Goal: Information Seeking & Learning: Check status

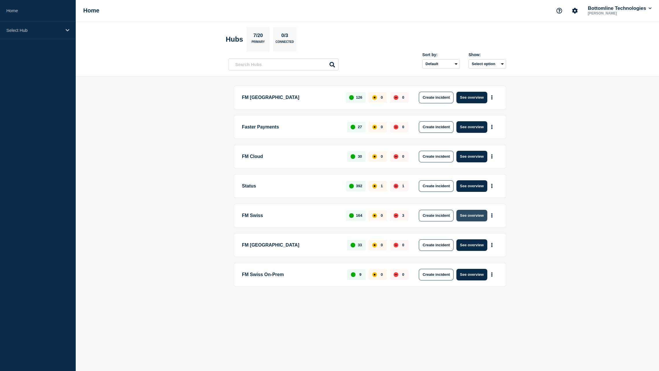
click at [469, 217] on button "See overview" at bounding box center [472, 216] width 31 height 12
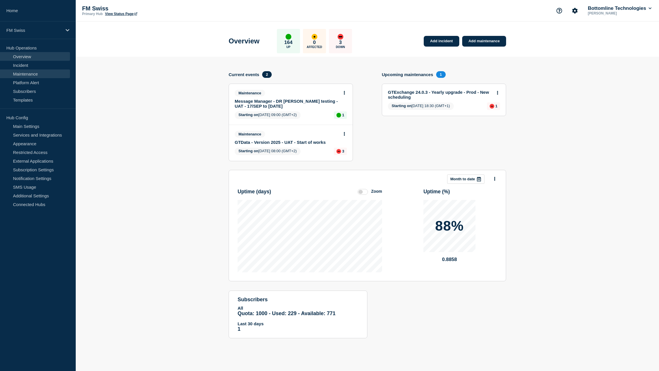
click at [30, 74] on link "Maintenance" at bounding box center [35, 73] width 70 height 9
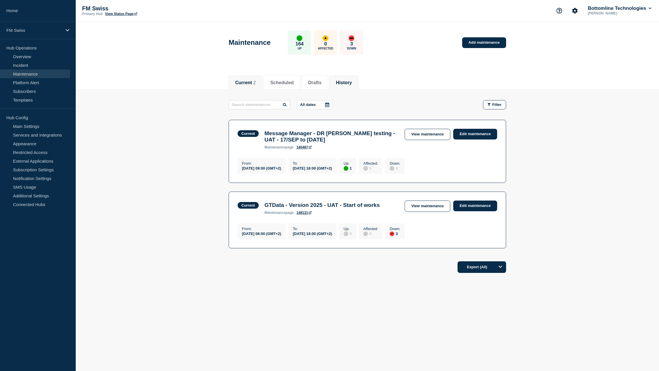
click at [350, 84] on button "History" at bounding box center [344, 82] width 16 height 5
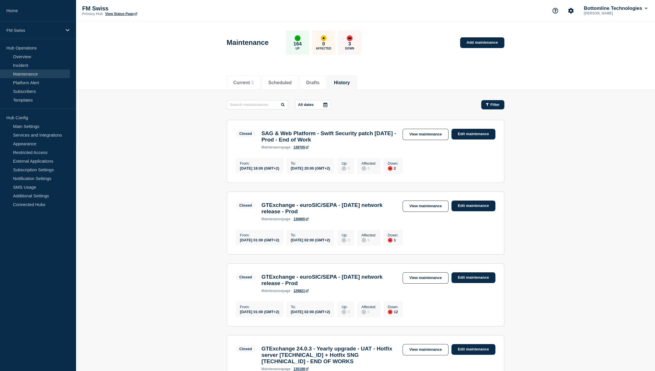
click at [492, 106] on span "Filter" at bounding box center [494, 104] width 9 height 4
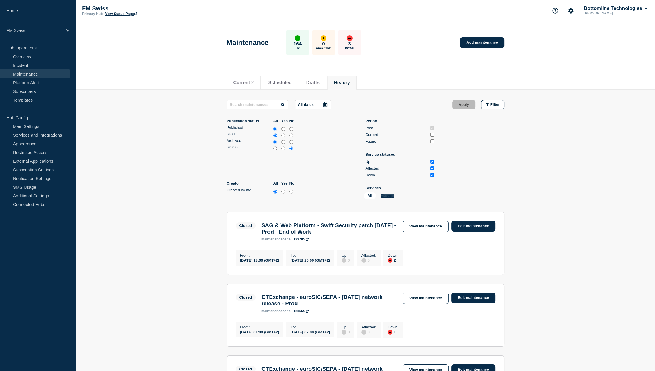
click at [391, 198] on button "Change" at bounding box center [388, 195] width 14 height 4
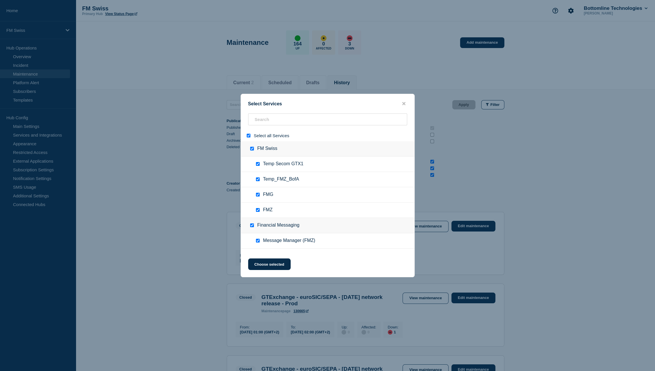
click at [275, 133] on span "Select all Services" at bounding box center [272, 135] width 36 height 5
click at [273, 117] on input "search" at bounding box center [327, 119] width 159 height 12
click at [255, 136] on span "Select all Services" at bounding box center [272, 135] width 36 height 5
click at [246, 137] on div at bounding box center [249, 135] width 8 height 5
click at [249, 136] on input "select all" at bounding box center [249, 136] width 4 height 4
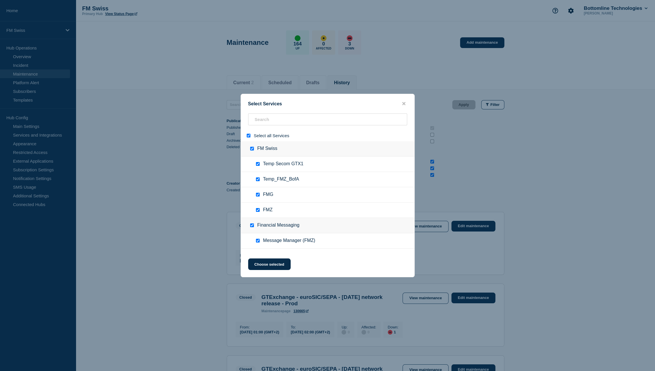
checkbox input "false"
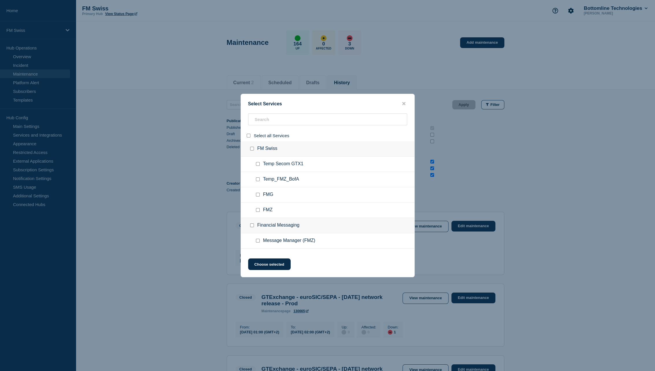
checkbox input "false"
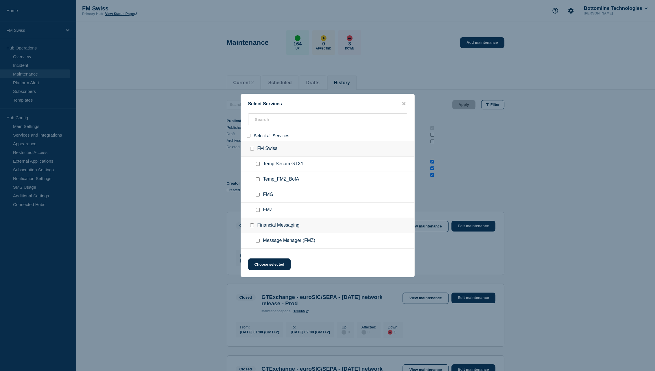
checkbox input "false"
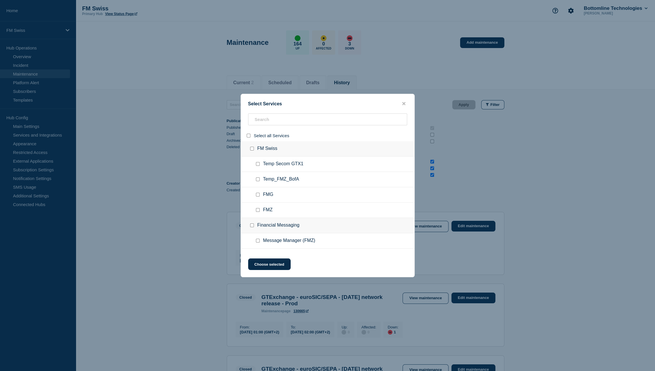
checkbox input "false"
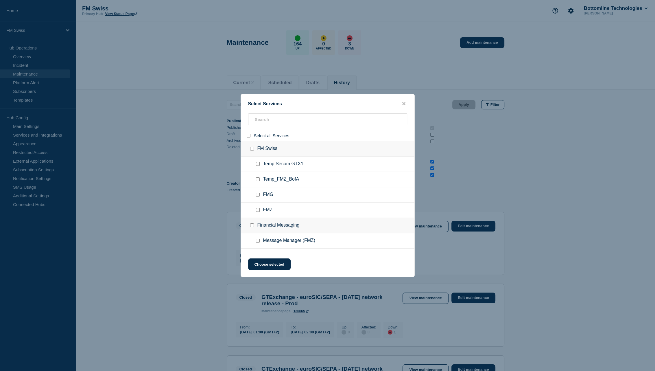
checkbox input "false"
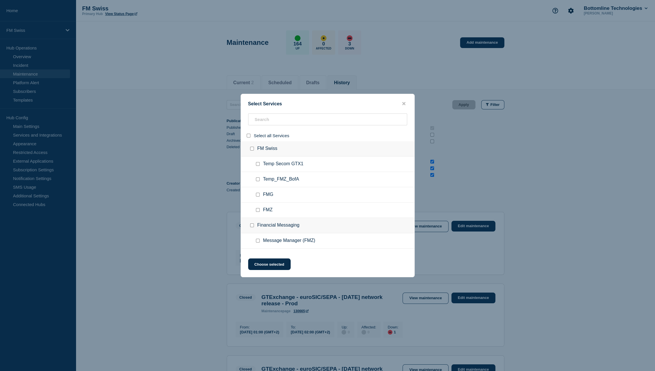
checkbox input "false"
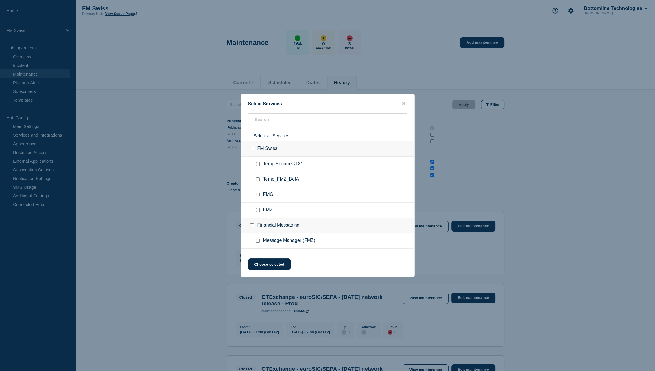
checkbox input "false"
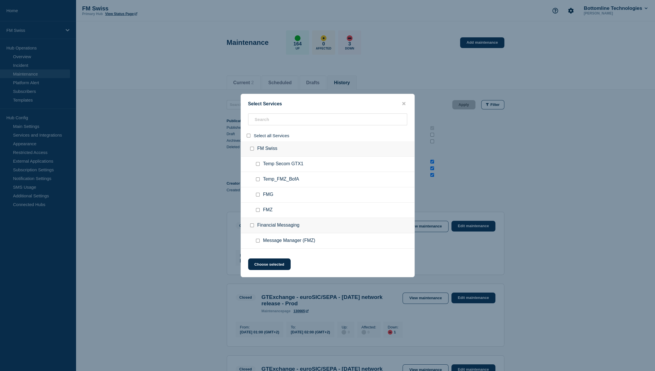
checkbox input "false"
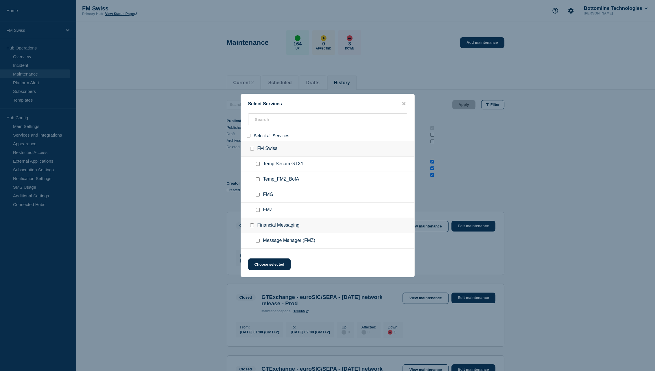
checkbox input "false"
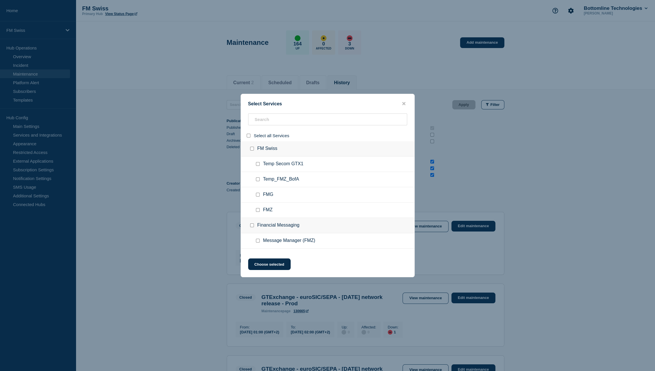
checkbox input "false"
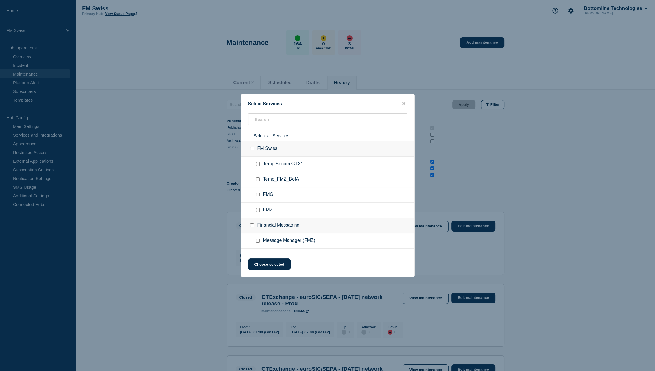
checkbox input "false"
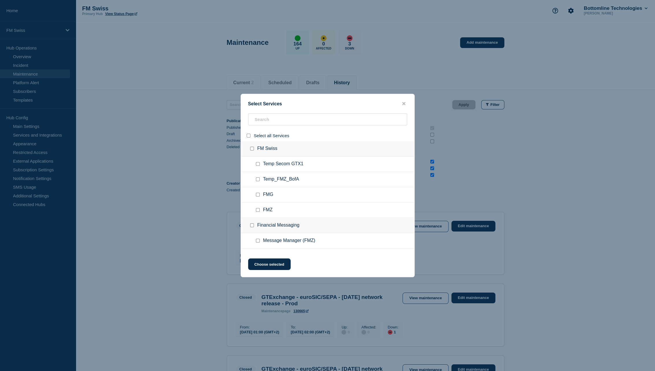
checkbox input "false"
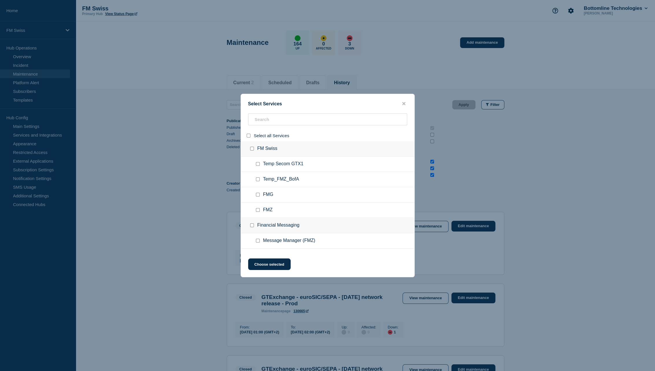
checkbox input "false"
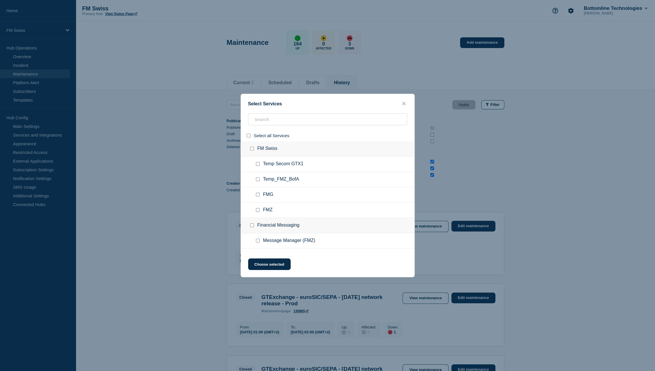
checkbox input "false"
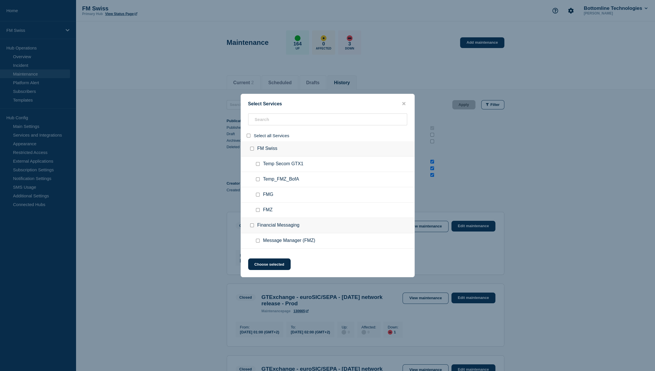
checkbox input "false"
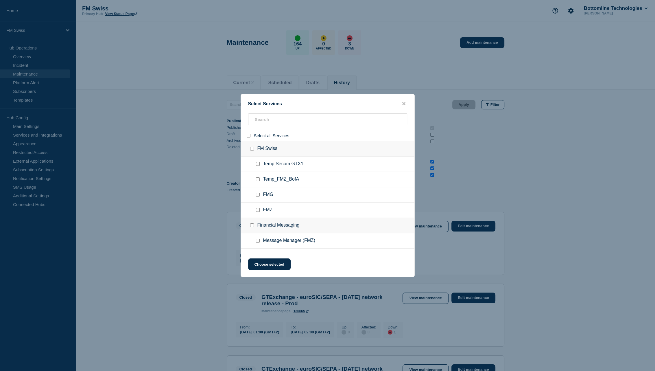
checkbox input "false"
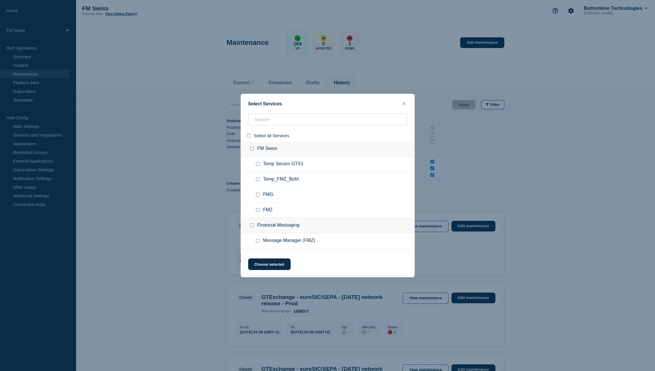
checkbox input "false"
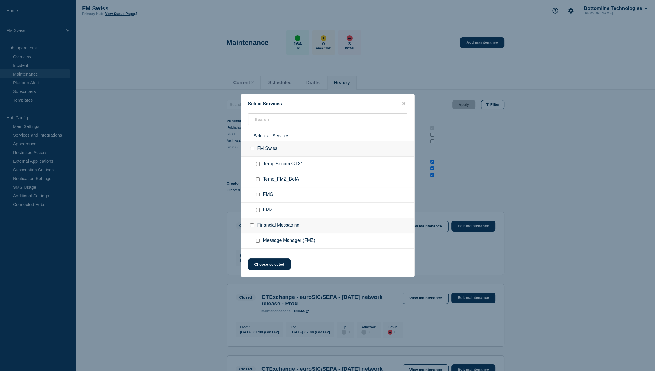
checkbox input "false"
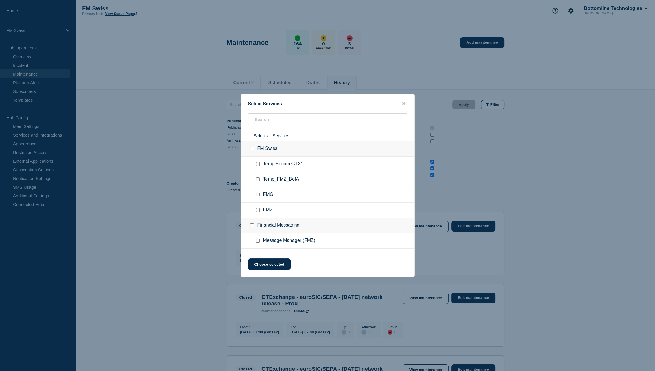
checkbox input "false"
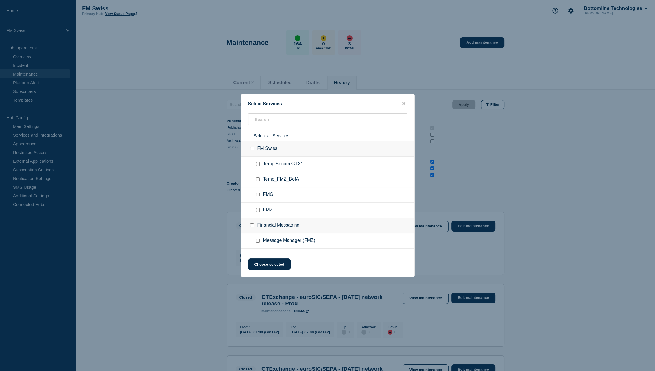
checkbox input "false"
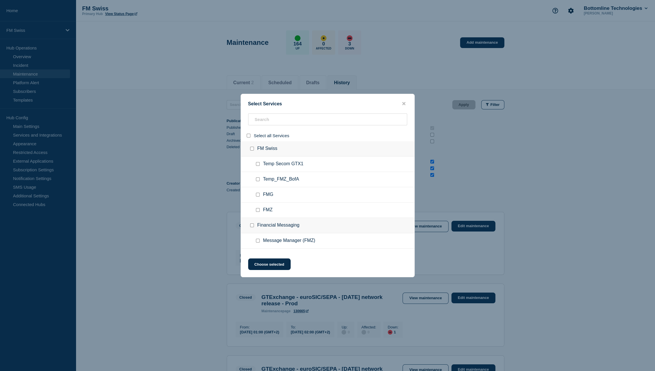
checkbox input "false"
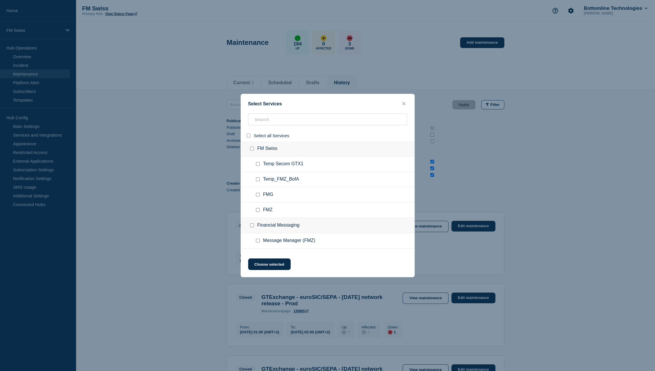
checkbox input "false"
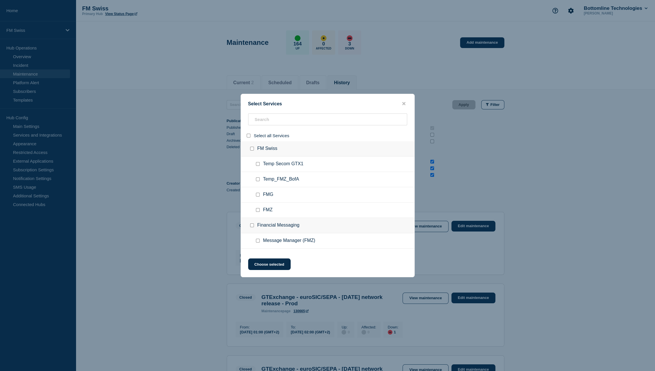
checkbox input "false"
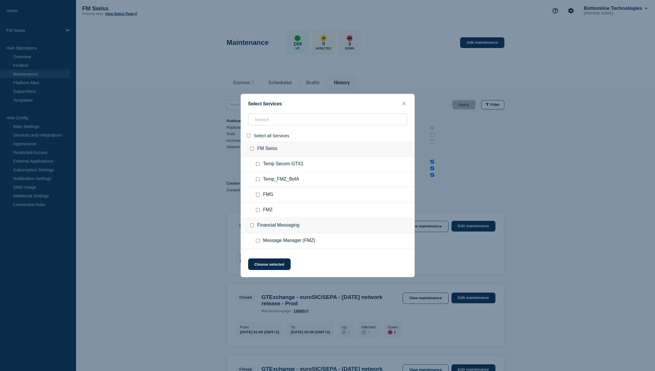
checkbox input "false"
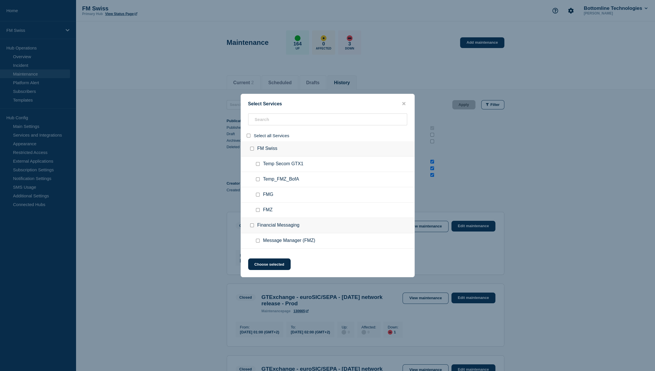
checkbox input "false"
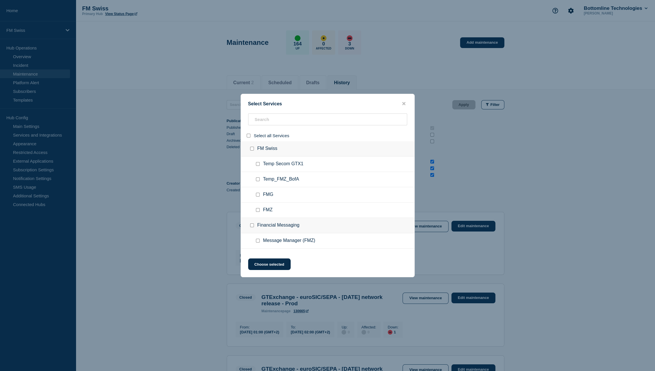
checkbox input "false"
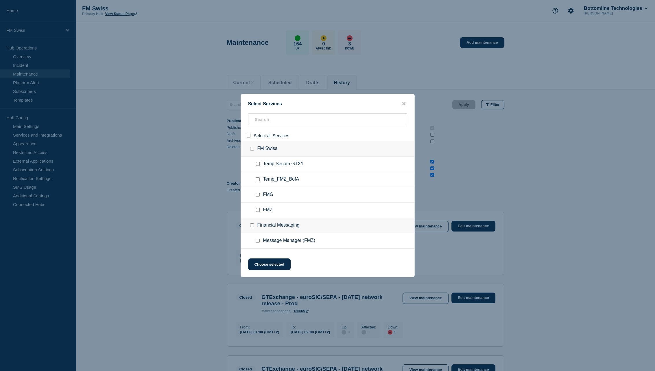
checkbox input "false"
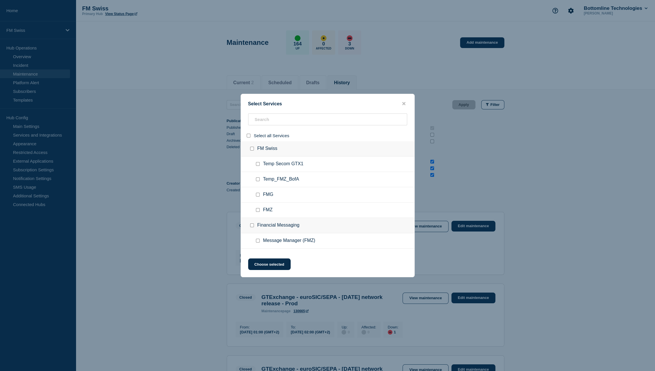
checkbox input "false"
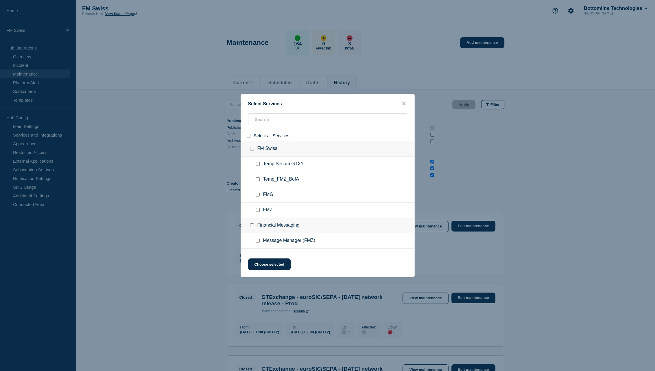
checkbox input "false"
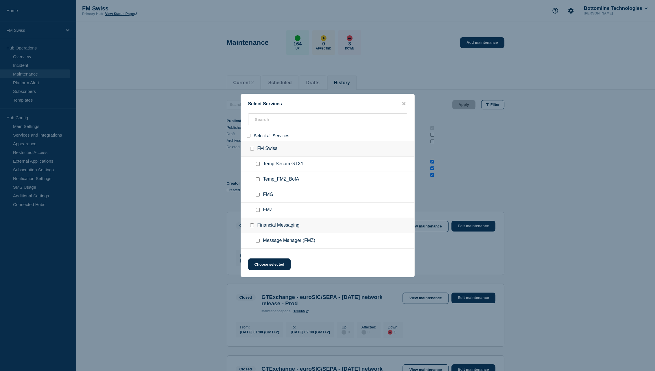
checkbox input "false"
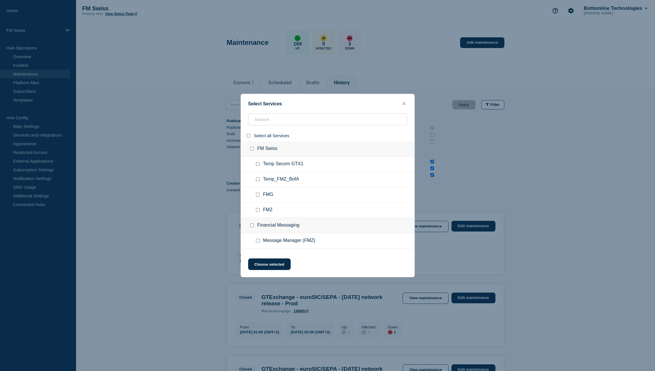
checkbox input "false"
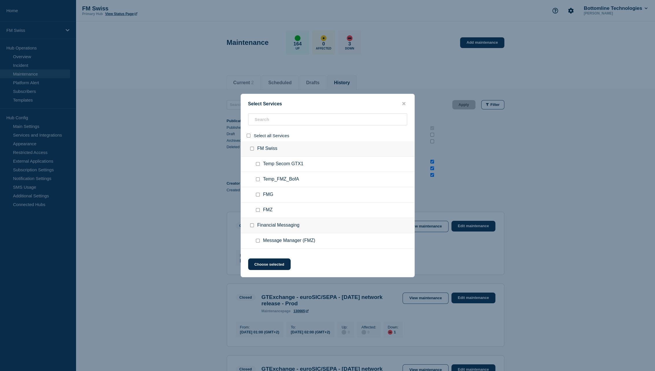
checkbox input "false"
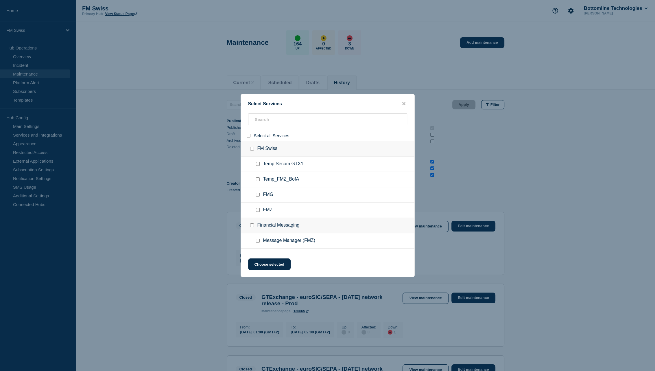
checkbox input "false"
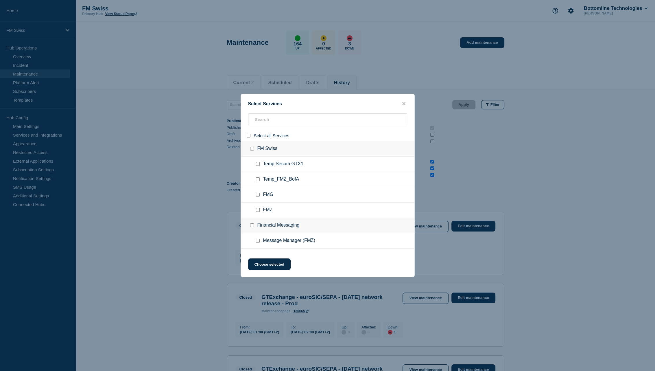
checkbox input "false"
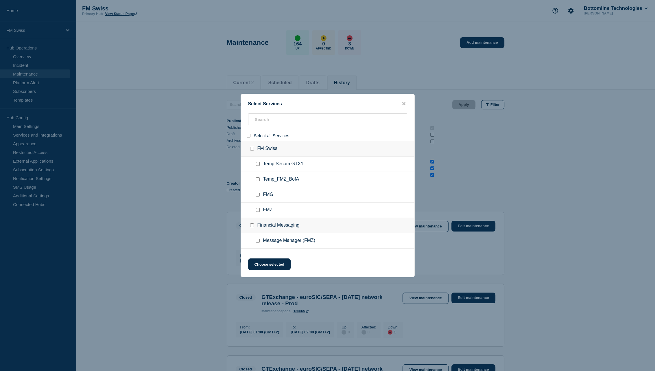
checkbox input "false"
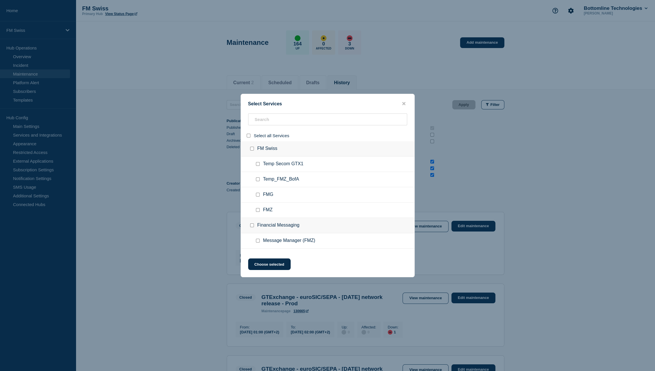
checkbox input "false"
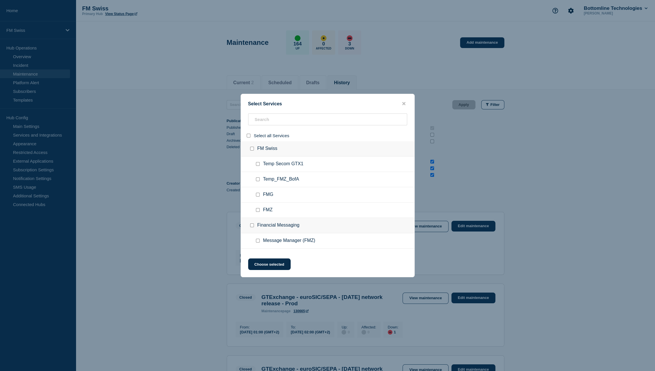
checkbox input "false"
click at [265, 118] on input "search" at bounding box center [327, 119] width 159 height 12
type input "FMZ"
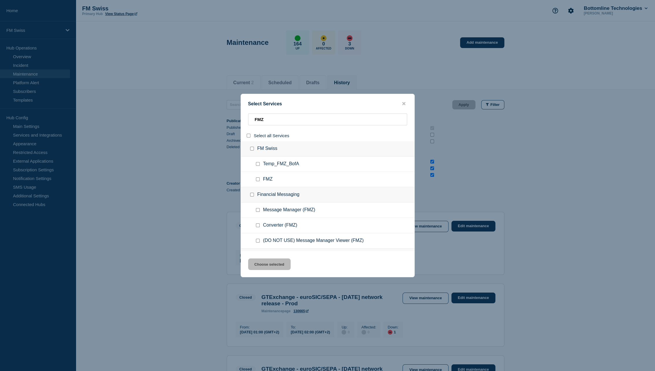
click at [256, 210] on input "service: Message Manager (FMZ)" at bounding box center [258, 210] width 4 height 4
checkbox input "true"
click at [264, 264] on button "Choose selected" at bounding box center [269, 264] width 43 height 12
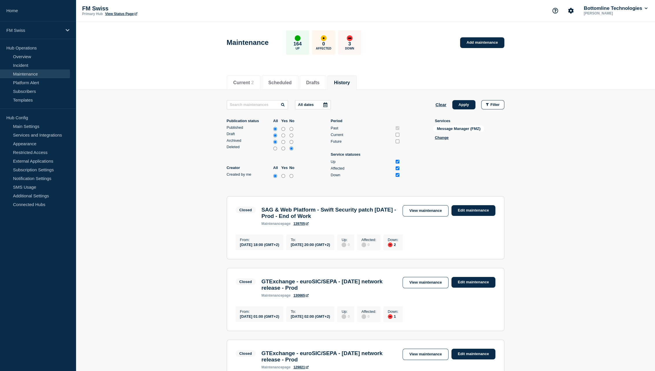
click at [327, 105] on icon at bounding box center [325, 104] width 4 height 5
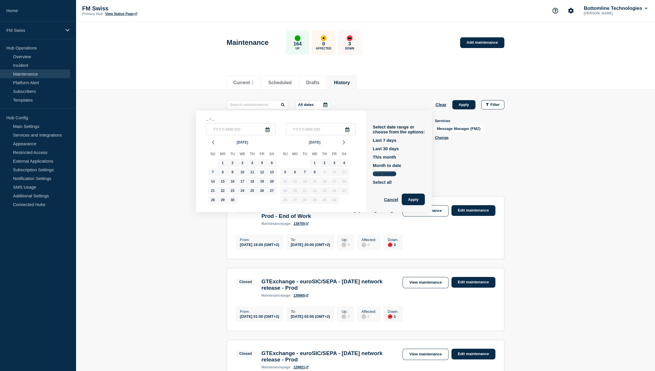
click at [389, 176] on button "Last month" at bounding box center [384, 173] width 23 height 5
type input "2025-09-01"
type input "2025-09-30"
drag, startPoint x: 415, startPoint y: 199, endPoint x: 421, endPoint y: 196, distance: 6.7
click at [416, 199] on button "Apply" at bounding box center [413, 199] width 23 height 12
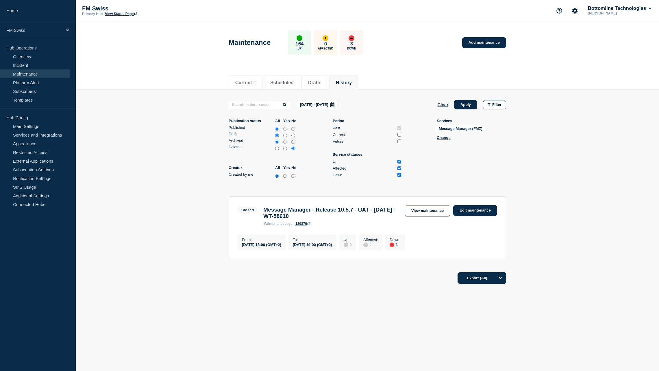
click at [335, 106] on icon at bounding box center [332, 104] width 5 height 5
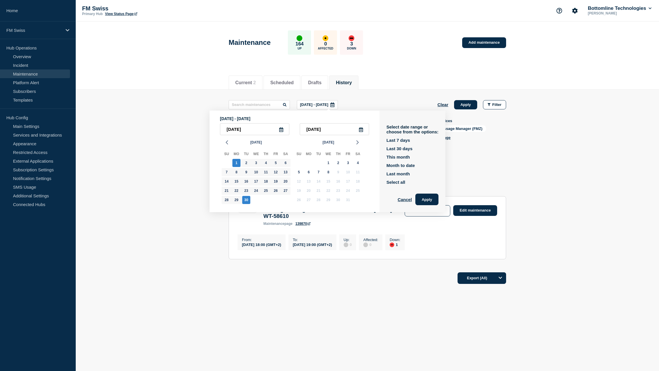
click at [282, 130] on icon at bounding box center [281, 129] width 4 height 5
click at [227, 144] on icon "button" at bounding box center [227, 142] width 7 height 7
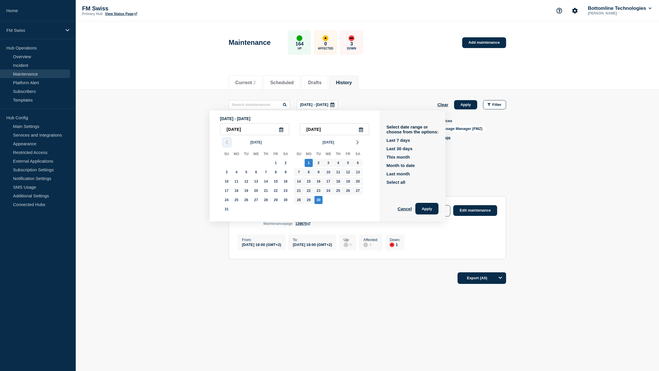
click at [227, 144] on icon "button" at bounding box center [227, 142] width 7 height 7
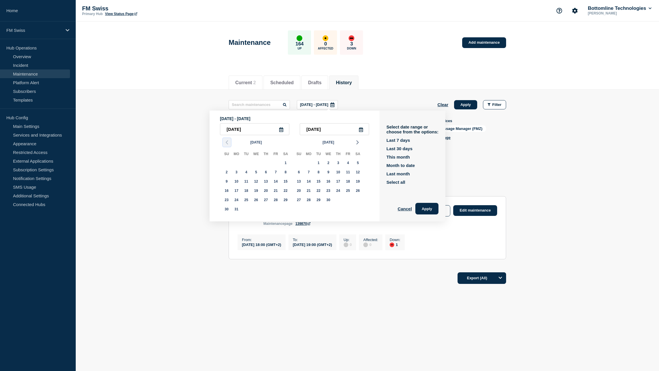
click at [227, 144] on icon "button" at bounding box center [227, 142] width 7 height 7
click at [258, 162] on div "1" at bounding box center [256, 163] width 8 height 8
type input "2025-01-01"
click at [328, 132] on input "text" at bounding box center [334, 129] width 69 height 12
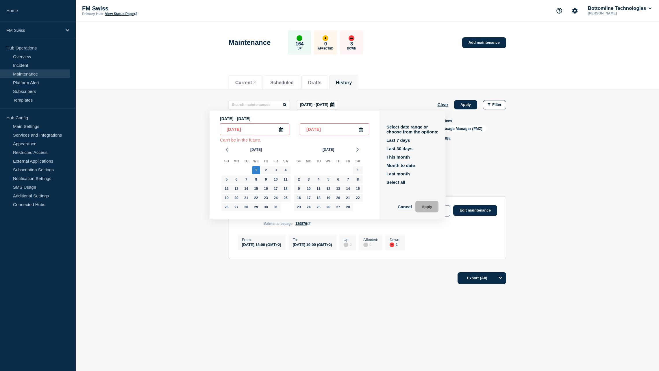
click at [322, 128] on input "2025-12-31" at bounding box center [334, 129] width 69 height 12
type input "2025-10-01"
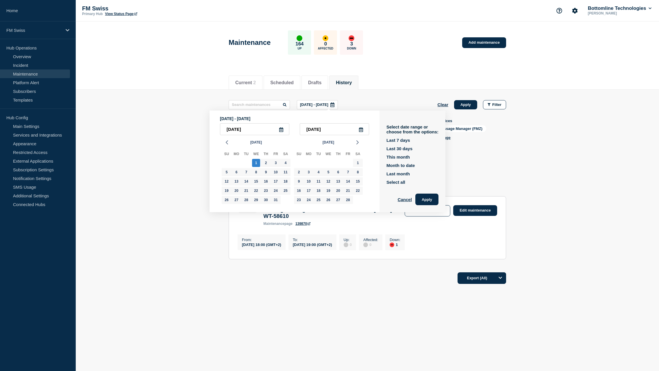
drag, startPoint x: 428, startPoint y: 197, endPoint x: 434, endPoint y: 196, distance: 6.2
click at [428, 197] on button "Apply" at bounding box center [427, 199] width 23 height 12
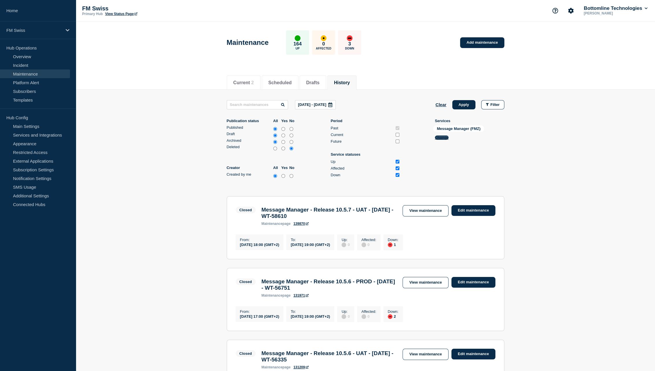
click at [441, 139] on button "Change" at bounding box center [442, 137] width 14 height 4
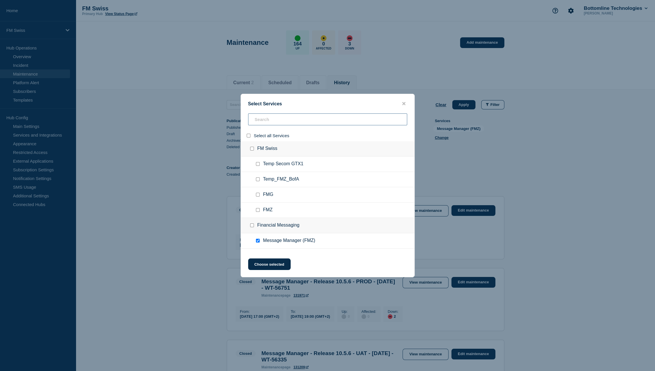
click at [287, 117] on input "search" at bounding box center [327, 119] width 159 height 12
type input "ZM"
checkbox input "true"
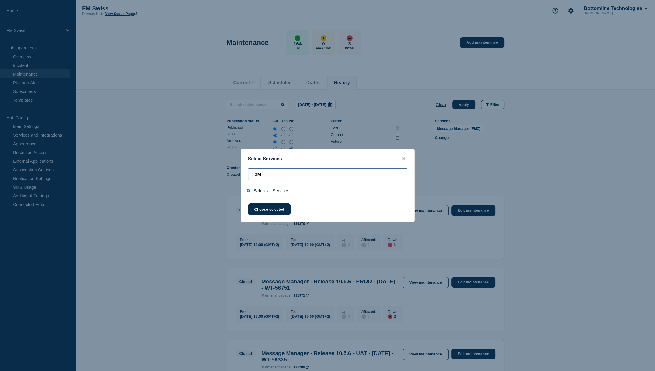
type input "Z"
checkbox input "false"
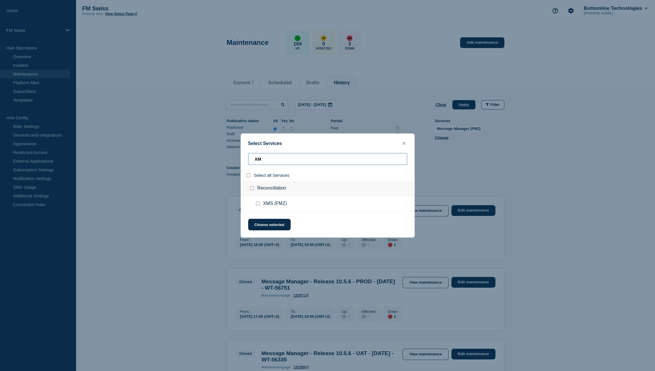
type input "XM"
click at [272, 206] on span "XMS (FMZ)" at bounding box center [275, 204] width 24 height 6
click at [268, 203] on span "XMS (FMZ)" at bounding box center [275, 204] width 24 height 6
click at [258, 204] on input "service: XMS (FMZ)" at bounding box center [258, 204] width 4 height 4
checkbox input "true"
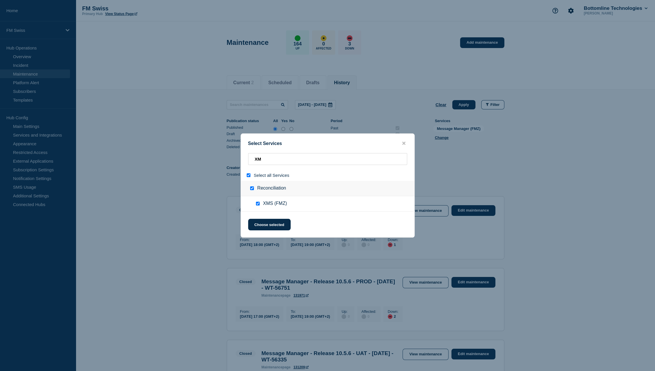
checkbox input "true"
click at [272, 153] on input "XM" at bounding box center [327, 159] width 159 height 12
click at [272, 154] on input "XM" at bounding box center [327, 159] width 159 height 12
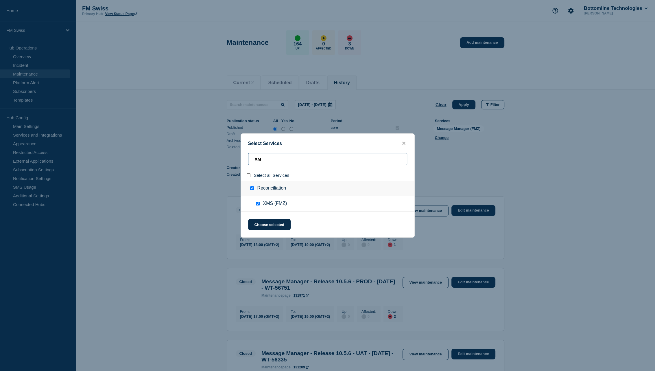
type input "W"
checkbox input "false"
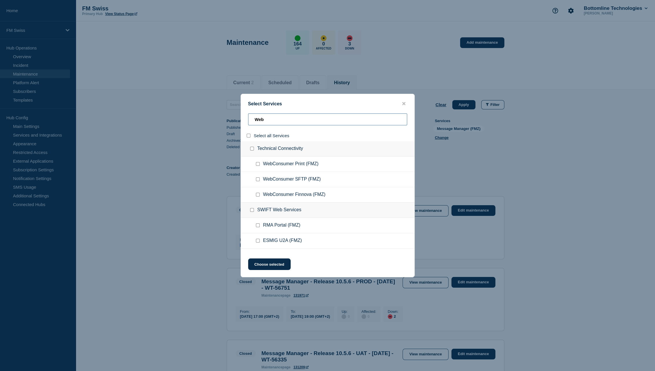
type input "WebA"
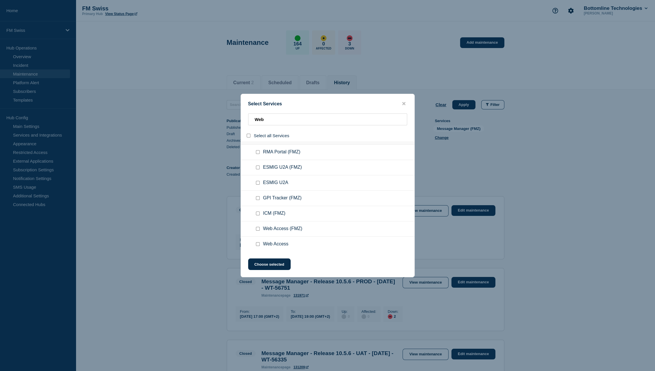
click at [279, 226] on span "Web Access (FMZ)" at bounding box center [282, 229] width 39 height 6
click at [258, 228] on input "service: Web Access (FMZ)" at bounding box center [258, 229] width 4 height 4
click at [270, 267] on button "Choose selected" at bounding box center [269, 264] width 43 height 12
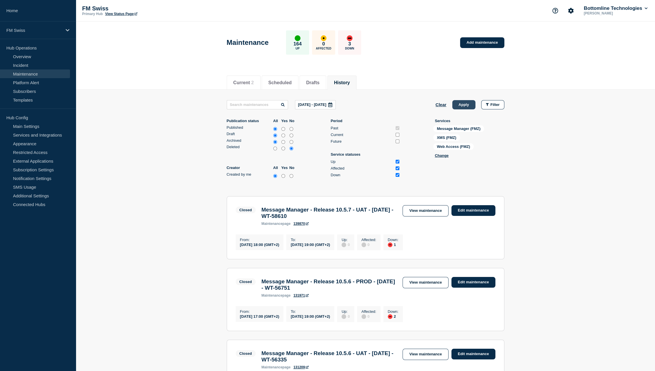
click at [468, 106] on button "Apply" at bounding box center [463, 104] width 23 height 9
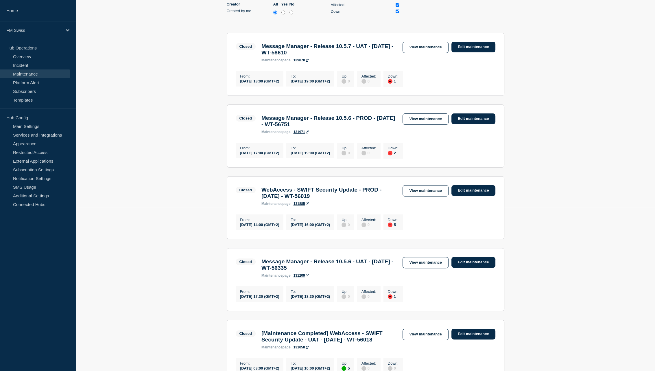
scroll to position [173, 0]
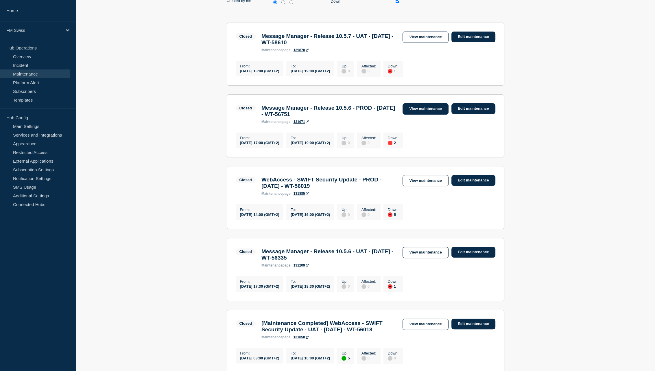
click at [429, 113] on link "View maintenance" at bounding box center [425, 108] width 46 height 11
click at [421, 186] on link "View maintenance" at bounding box center [425, 180] width 46 height 11
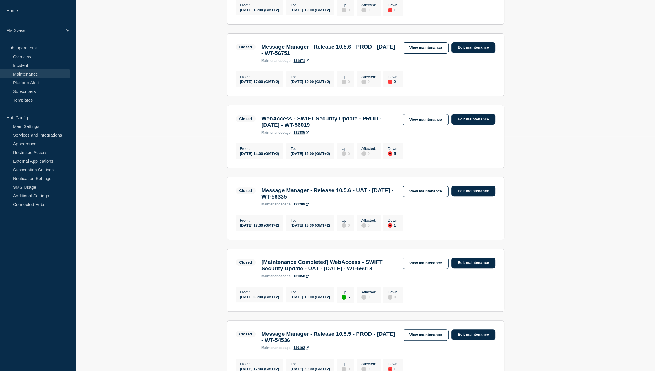
scroll to position [0, 0]
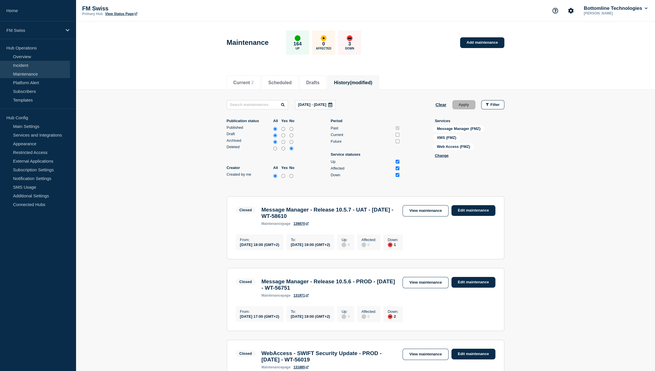
click at [42, 67] on link "Incident" at bounding box center [35, 65] width 70 height 9
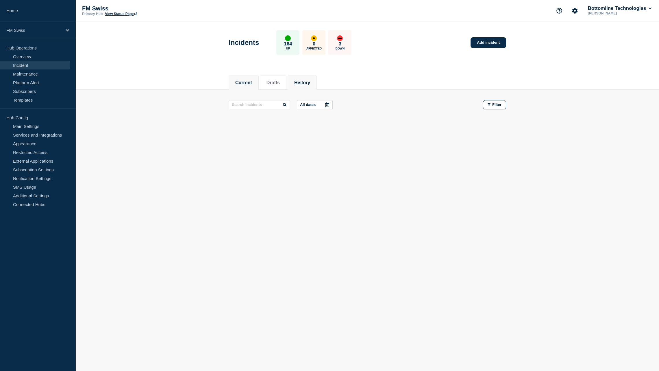
click at [311, 78] on li "History" at bounding box center [302, 82] width 29 height 14
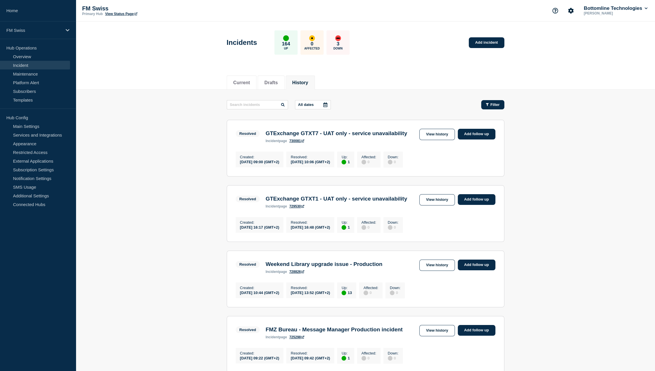
click at [498, 105] on span "Filter" at bounding box center [494, 104] width 9 height 4
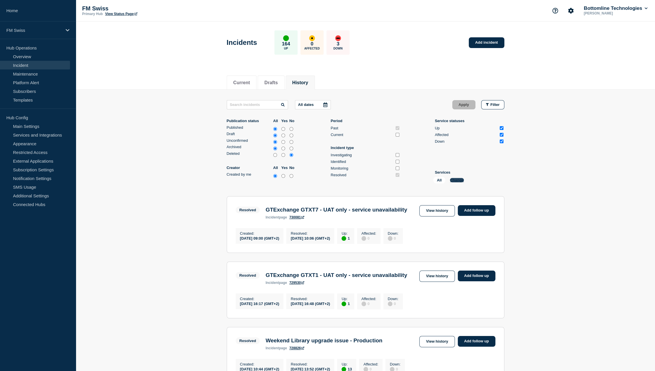
click at [461, 182] on button "Change" at bounding box center [457, 180] width 14 height 4
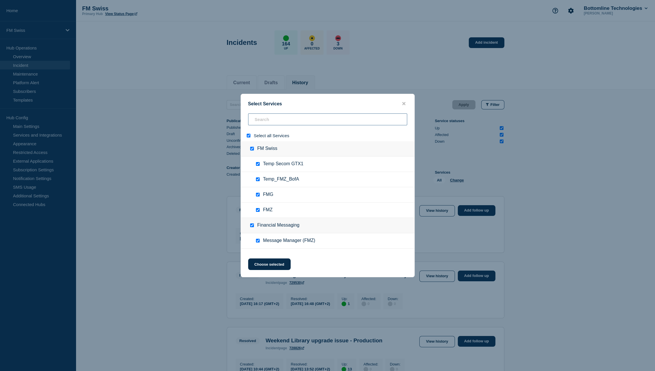
click at [274, 121] on input "search" at bounding box center [327, 119] width 159 height 12
click at [251, 137] on div at bounding box center [249, 135] width 8 height 5
click at [248, 136] on input "select all" at bounding box center [249, 136] width 4 height 4
click at [261, 120] on input "search" at bounding box center [327, 119] width 159 height 12
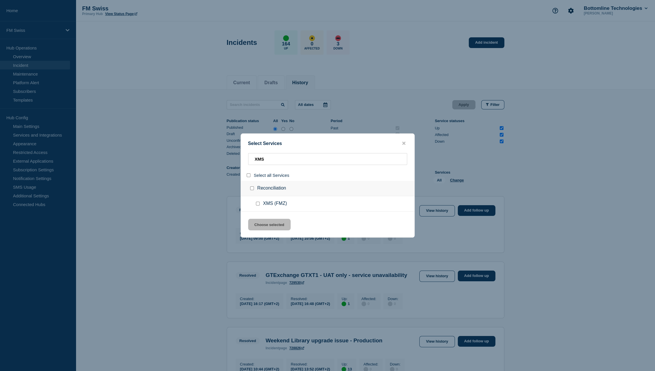
click at [258, 202] on input "service: XMS (FMZ)" at bounding box center [258, 204] width 4 height 4
click at [264, 158] on input "XMS" at bounding box center [327, 159] width 159 height 12
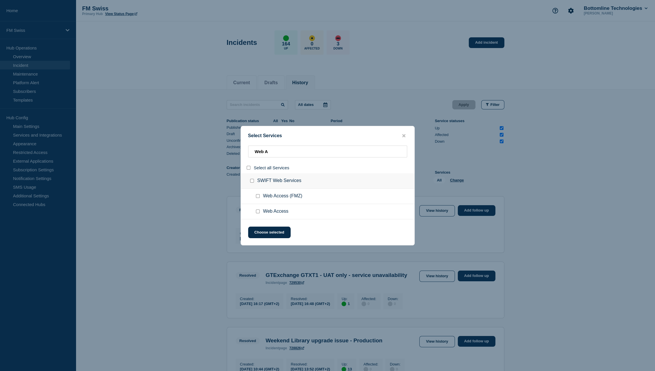
click at [256, 196] on input "service: Web Access (FMZ)" at bounding box center [258, 196] width 4 height 4
drag, startPoint x: 272, startPoint y: 232, endPoint x: 275, endPoint y: 162, distance: 70.3
click at [272, 232] on button "Choose selected" at bounding box center [269, 232] width 43 height 12
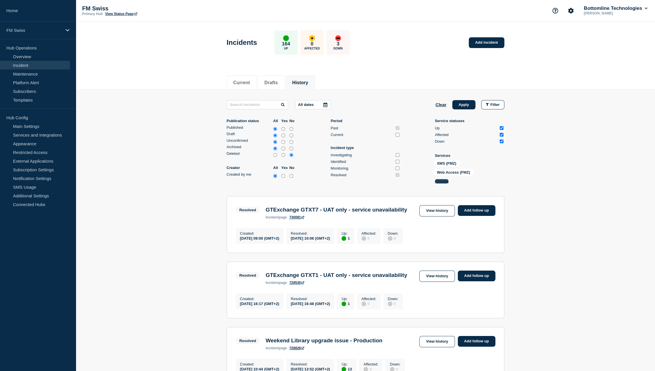
click at [442, 183] on button "Change" at bounding box center [442, 181] width 14 height 4
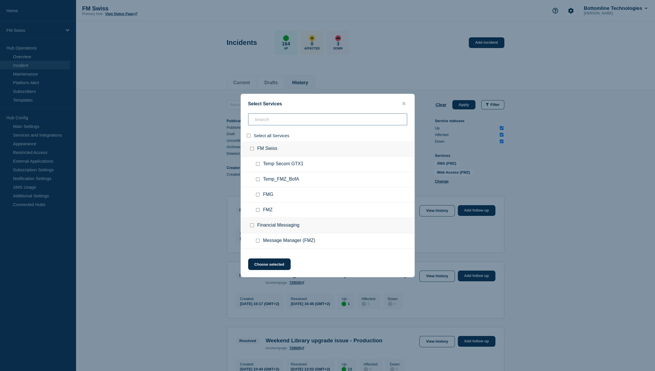
click at [265, 118] on input "search" at bounding box center [327, 119] width 159 height 12
click at [256, 241] on input "service: Message Manager (FMZ)" at bounding box center [258, 241] width 4 height 4
click at [269, 263] on button "Choose selected" at bounding box center [269, 264] width 43 height 12
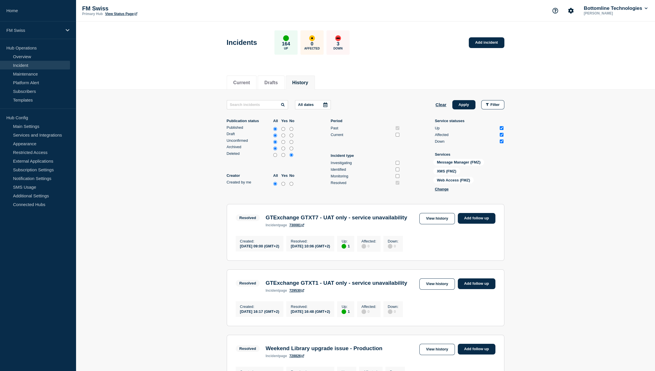
click at [324, 103] on div at bounding box center [325, 104] width 10 height 9
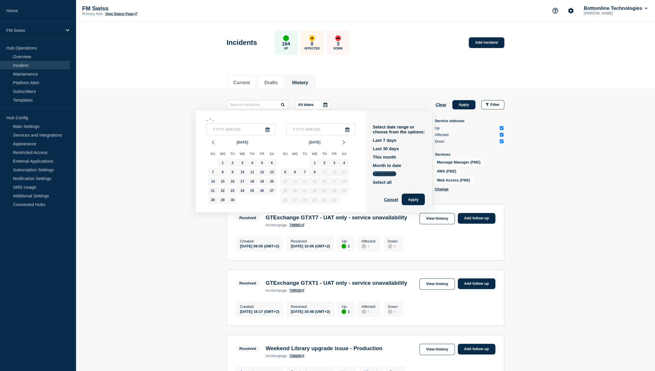
click at [386, 173] on button "Last month" at bounding box center [384, 173] width 23 height 5
click at [229, 131] on input "2025-09-01" at bounding box center [240, 129] width 69 height 12
click at [419, 198] on button "Apply" at bounding box center [413, 199] width 23 height 12
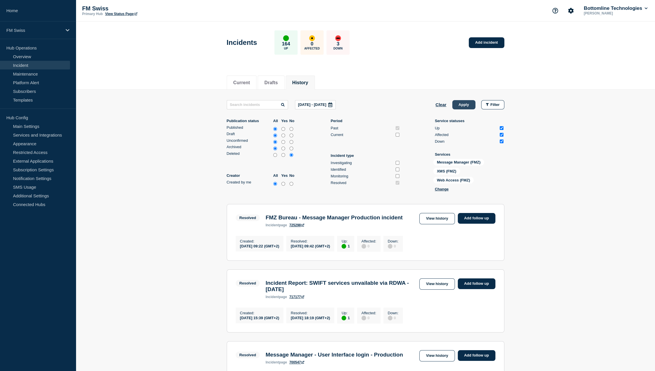
click at [459, 105] on button "Apply" at bounding box center [463, 104] width 23 height 9
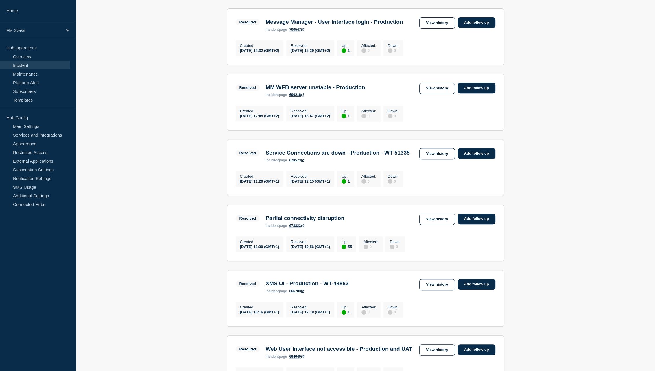
scroll to position [434, 0]
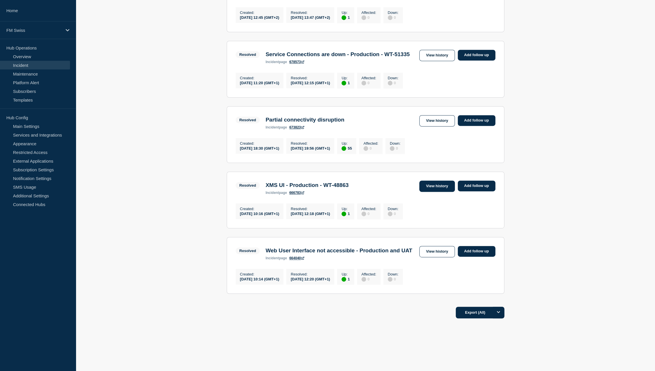
click at [441, 192] on link "View history" at bounding box center [436, 185] width 35 height 11
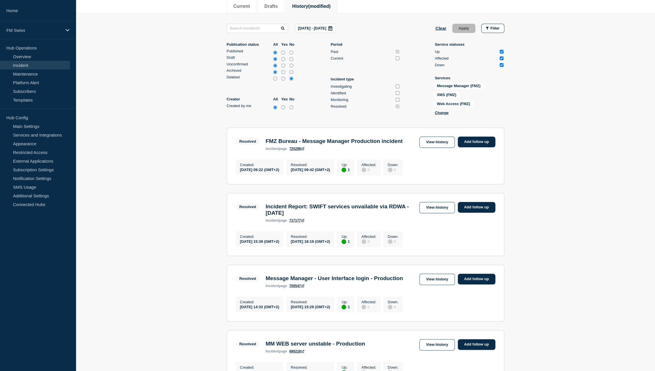
scroll to position [73, 0]
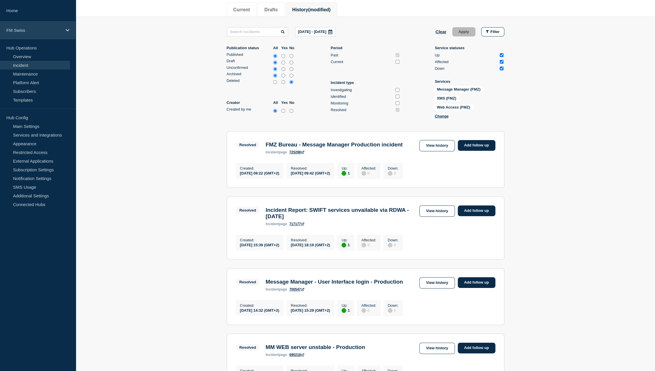
click at [25, 32] on p "FM Swiss" at bounding box center [34, 30] width 56 height 5
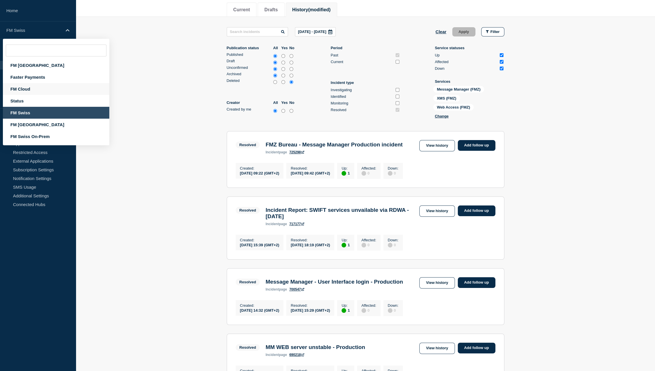
click at [27, 88] on div "FM Cloud" at bounding box center [56, 89] width 106 height 12
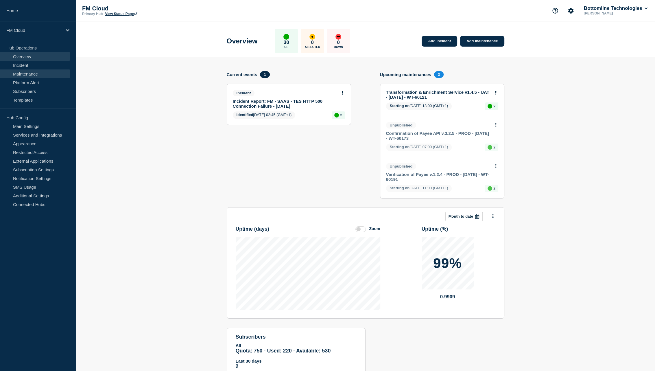
click at [29, 72] on link "Maintenance" at bounding box center [35, 73] width 70 height 9
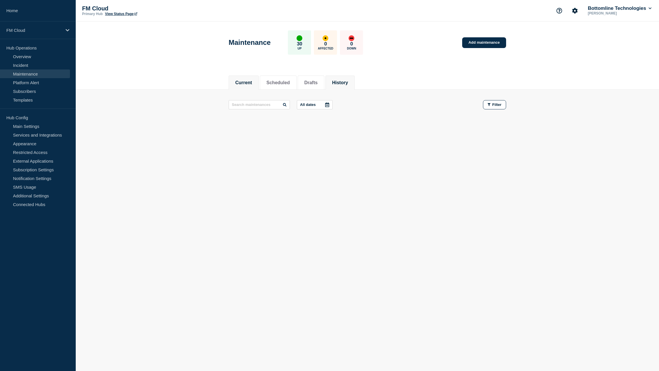
click at [355, 85] on li "History" at bounding box center [340, 82] width 29 height 14
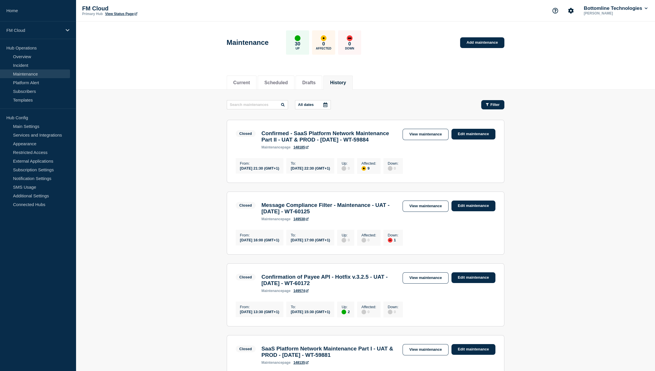
click at [493, 103] on span "Filter" at bounding box center [494, 104] width 9 height 4
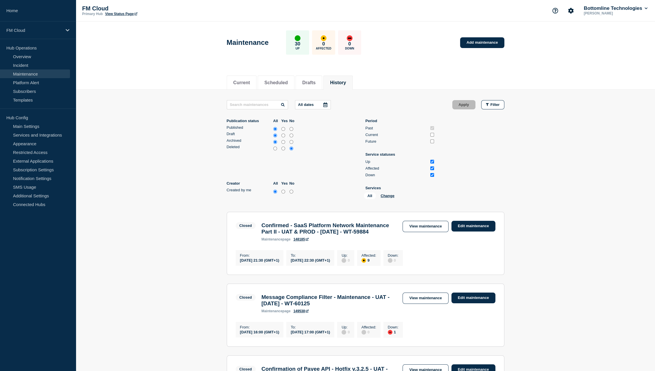
click at [329, 108] on div at bounding box center [325, 104] width 10 height 9
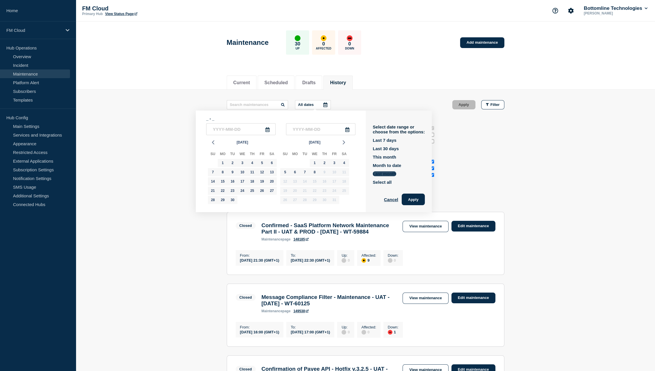
click at [393, 174] on button "Last month" at bounding box center [384, 173] width 23 height 5
click at [414, 199] on button "Apply" at bounding box center [413, 199] width 23 height 12
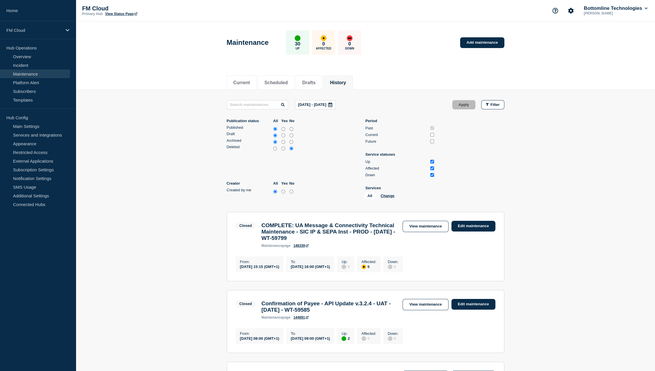
click at [322, 108] on button "Sep, 1 2025 - Sep, 30 2025" at bounding box center [315, 104] width 41 height 9
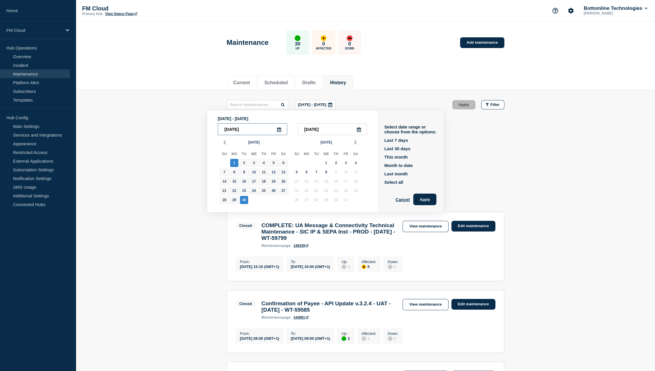
click at [244, 128] on input "2025-09-01" at bounding box center [252, 129] width 69 height 12
drag, startPoint x: 241, startPoint y: 129, endPoint x: 237, endPoint y: 129, distance: 3.2
click at [237, 129] on input "2025-09-01" at bounding box center [252, 129] width 69 height 12
click at [436, 200] on button "Apply" at bounding box center [424, 199] width 23 height 12
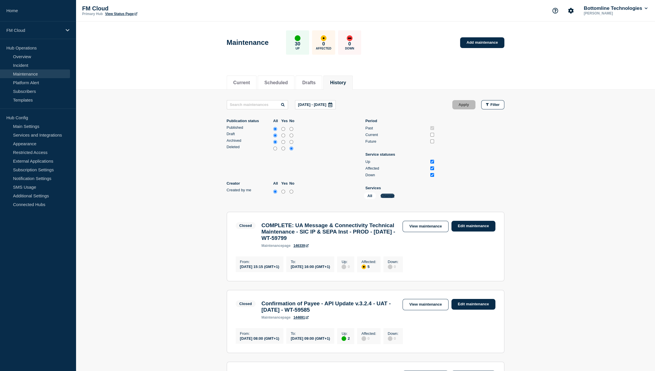
click at [387, 197] on button "Change" at bounding box center [388, 195] width 14 height 4
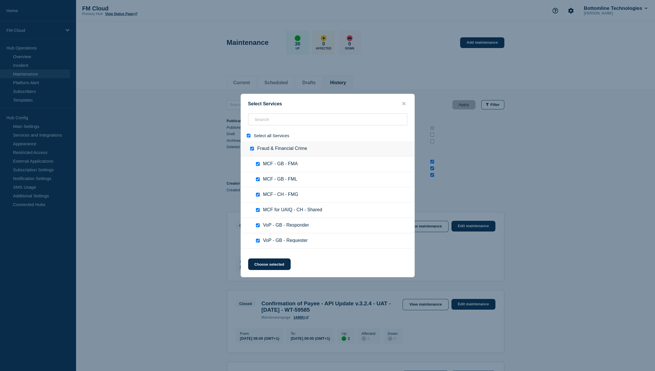
click at [491, 175] on div at bounding box center [327, 185] width 655 height 371
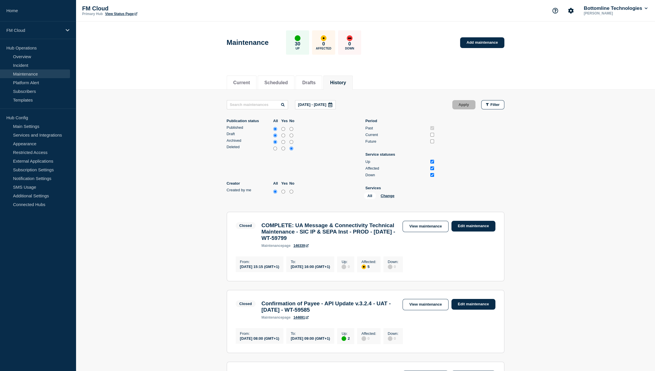
click at [292, 133] on input "no" at bounding box center [291, 135] width 4 height 6
click at [456, 103] on button "Apply" at bounding box center [463, 104] width 23 height 9
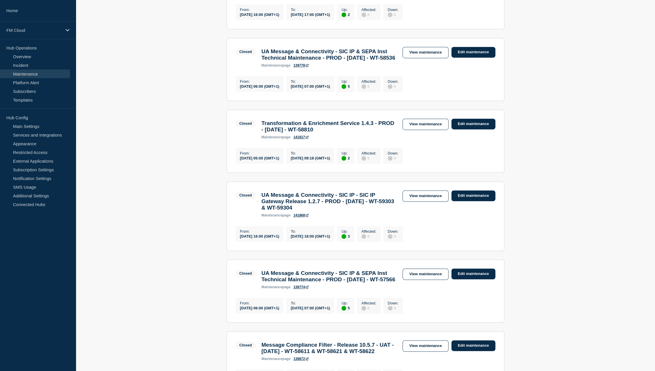
scroll to position [717, 0]
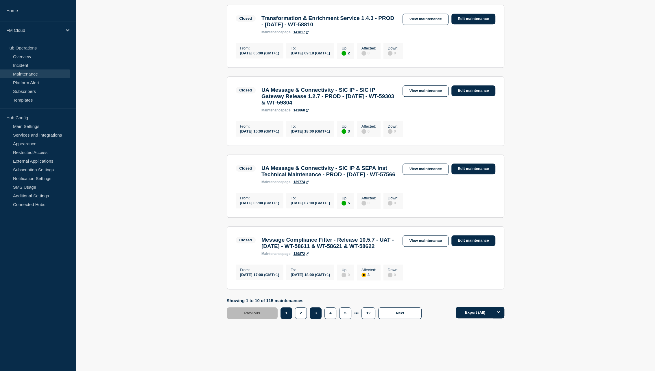
click at [316, 314] on button "3" at bounding box center [316, 313] width 12 height 12
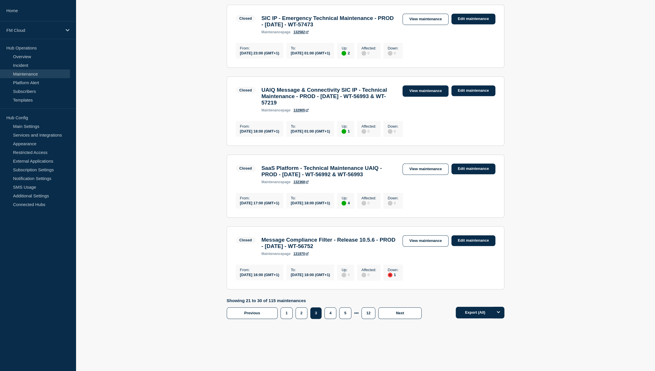
click at [416, 85] on link "View maintenance" at bounding box center [425, 90] width 46 height 11
click at [431, 246] on link "View maintenance" at bounding box center [425, 240] width 46 height 11
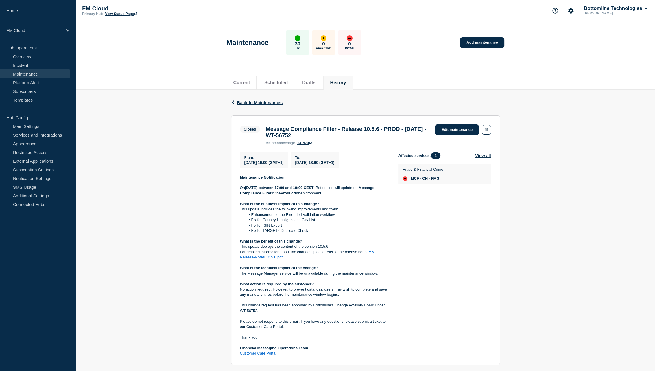
click at [333, 139] on h3 "Message Compliance Filter - Release 10.5.6 - PROD - 16/AUG/2025 - WT-56752" at bounding box center [348, 132] width 164 height 13
drag, startPoint x: 333, startPoint y: 139, endPoint x: 308, endPoint y: 139, distance: 24.9
click at [308, 139] on h3 "Message Compliance Filter - Release 10.5.6 - PROD - 16/AUG/2025 - WT-56752" at bounding box center [348, 132] width 164 height 13
copy h3 "WT-56752"
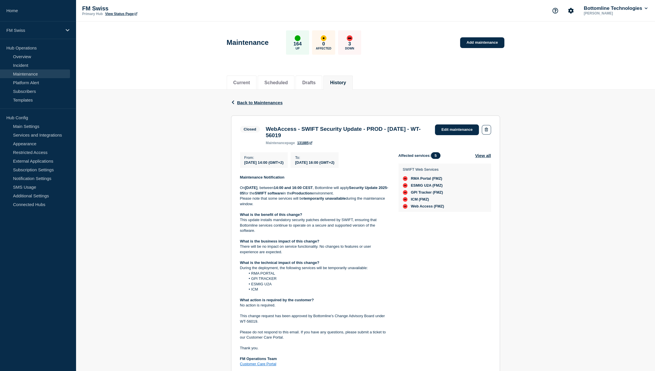
click at [330, 139] on h3 "WebAccess - SWIFT Security Update - PROD - [DATE] - WT-56019" at bounding box center [348, 132] width 164 height 13
drag, startPoint x: 330, startPoint y: 139, endPoint x: 309, endPoint y: 139, distance: 20.5
click at [309, 139] on h3 "WebAccess - SWIFT Security Update - PROD - [DATE] - WT-56019" at bounding box center [348, 132] width 164 height 13
copy h3 "WT-56019"
click at [337, 138] on h3 "WebAccess - SWIFT Security Update - PROD - [DATE] - WT-56019" at bounding box center [348, 132] width 164 height 13
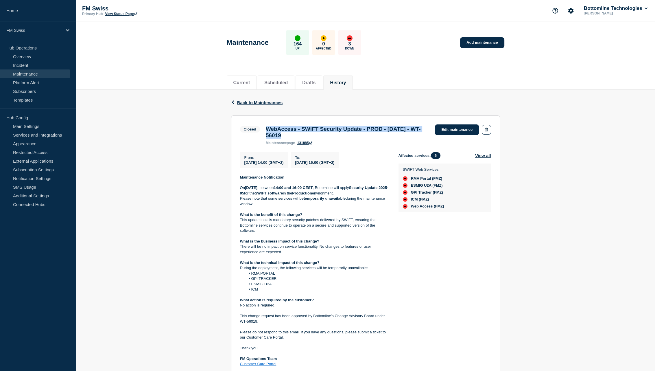
drag, startPoint x: 337, startPoint y: 138, endPoint x: 264, endPoint y: 131, distance: 72.9
click at [264, 131] on div "WebAccess - SWIFT Security Update - PROD - 16/AUG/2025 - WT-56019 maintenance p…" at bounding box center [347, 135] width 169 height 19
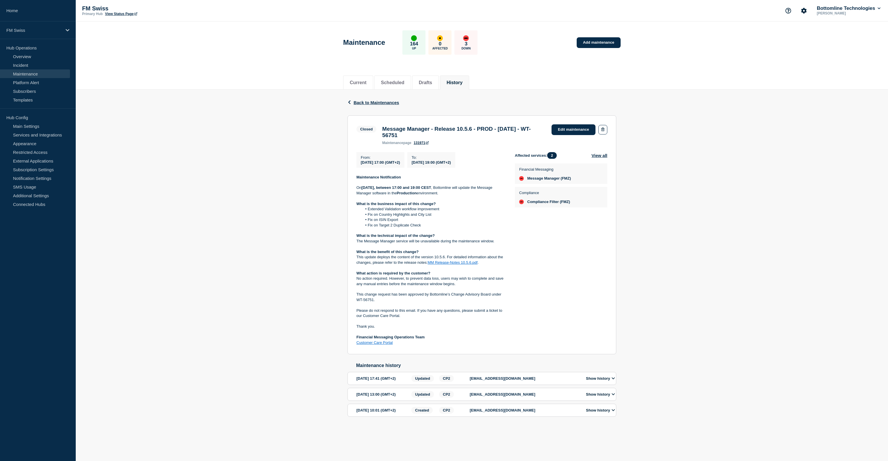
click at [298, 194] on div "Back Back to Maintenances Closed Message Manager - Release 10.5.6 - PROD - 16/A…" at bounding box center [482, 263] width 812 height 346
click at [397, 127] on h3 "Message Manager - Release 10.5.6 - PROD - [DATE] - WT-56751" at bounding box center [464, 132] width 164 height 13
drag, startPoint x: 397, startPoint y: 127, endPoint x: 450, endPoint y: 134, distance: 53.4
click at [450, 134] on h3 "Message Manager - Release 10.5.6 - PROD - [DATE] - WT-56751" at bounding box center [464, 132] width 164 height 13
copy h3 "Message Manager - Release 10.5.6 - PROD - [DATE] - WT-56751"
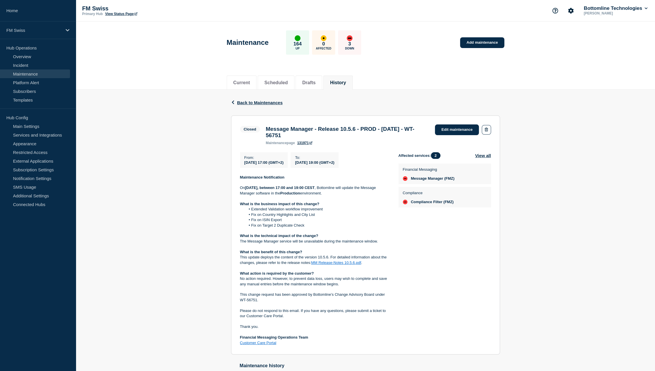
copy h3 "Message Manager - Release 10.5.6 - PROD - 16/AUG/2025 - WT-56751"
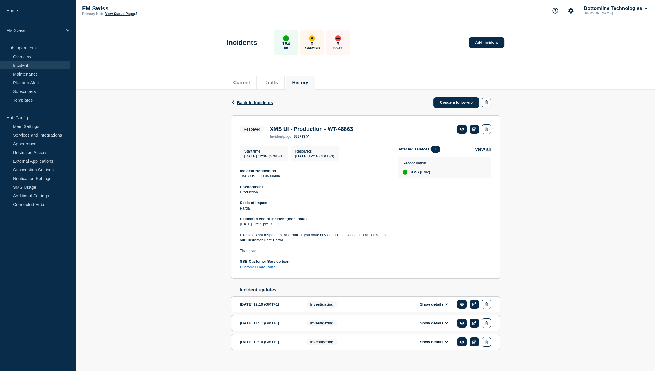
click at [277, 129] on h3 "XMS UI - Production - WT-48863" at bounding box center [311, 129] width 83 height 6
drag, startPoint x: 277, startPoint y: 129, endPoint x: 354, endPoint y: 130, distance: 77.8
click at [353, 130] on h3 "XMS UI - Production - WT-48863" at bounding box center [311, 129] width 83 height 6
copy h3 "XMS UI - Production - WT-48863"
click at [353, 130] on h3 "XMS UI - Production - WT-48863" at bounding box center [311, 129] width 83 height 6
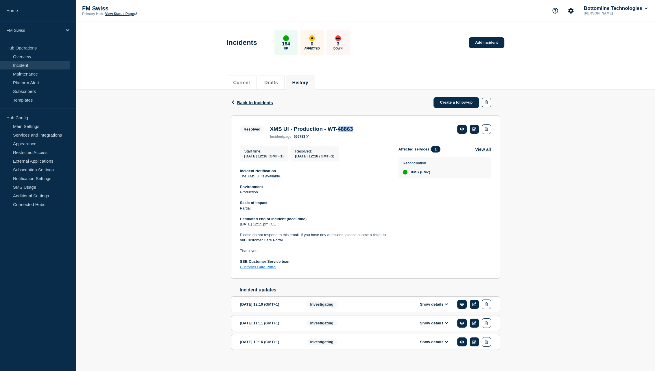
click at [353, 130] on h3 "XMS UI - Production - WT-48863" at bounding box center [311, 129] width 83 height 6
drag, startPoint x: 354, startPoint y: 130, endPoint x: 339, endPoint y: 129, distance: 15.9
click at [339, 129] on h3 "XMS UI - Production - WT-48863" at bounding box center [311, 129] width 83 height 6
click at [338, 129] on h3 "XMS UI - Production - WT-48863" at bounding box center [311, 129] width 83 height 6
drag, startPoint x: 338, startPoint y: 129, endPoint x: 354, endPoint y: 129, distance: 16.2
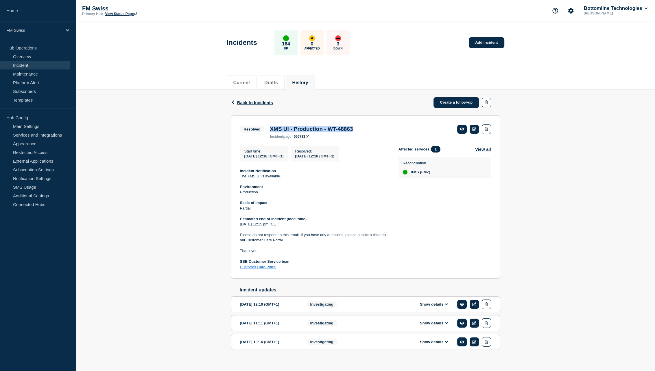
click at [353, 129] on h3 "XMS UI - Production - WT-48863" at bounding box center [311, 129] width 83 height 6
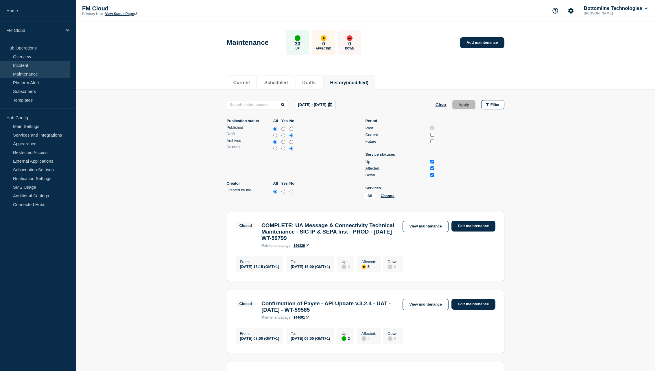
click at [35, 64] on link "Incident" at bounding box center [35, 65] width 70 height 9
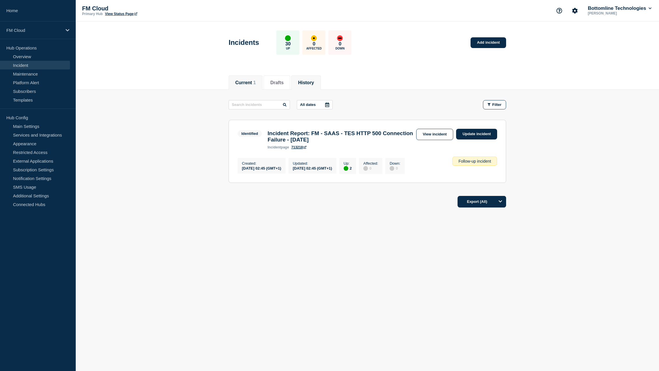
click at [304, 82] on button "History" at bounding box center [306, 82] width 16 height 5
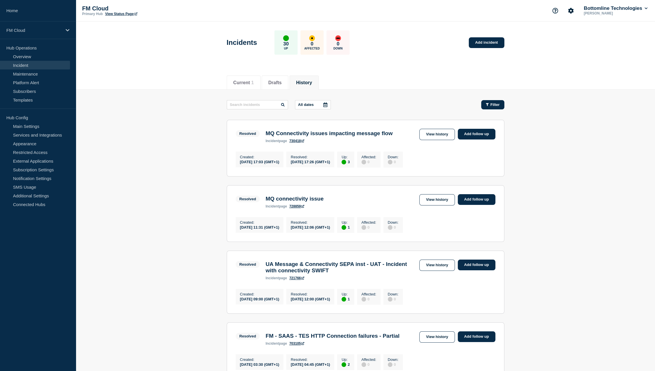
click at [489, 106] on div "Filter" at bounding box center [493, 104] width 14 height 4
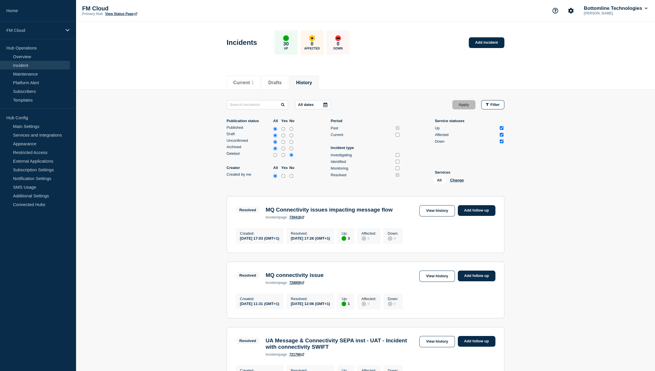
click at [288, 134] on div "draft" at bounding box center [292, 135] width 8 height 7
click at [291, 135] on input "no" at bounding box center [291, 135] width 4 height 6
radio input "true"
click at [292, 141] on input "no" at bounding box center [291, 142] width 4 height 6
radio input "true"
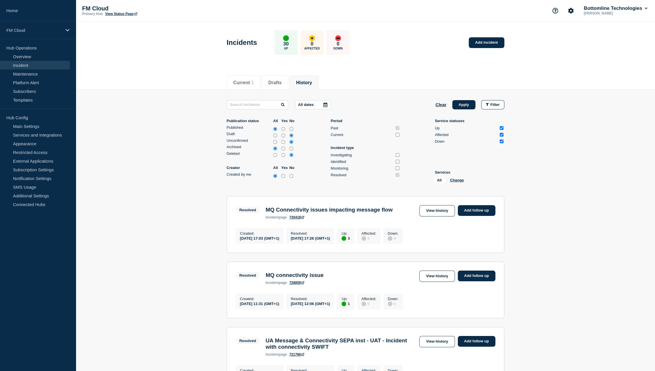
click at [321, 107] on div at bounding box center [325, 104] width 10 height 9
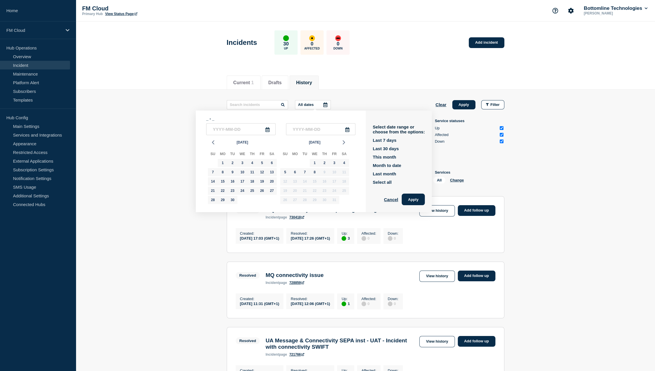
click at [327, 104] on icon at bounding box center [325, 104] width 4 height 5
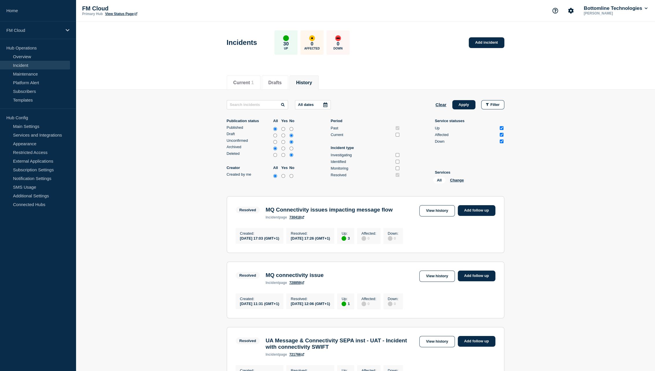
click at [328, 104] on icon at bounding box center [325, 104] width 5 height 5
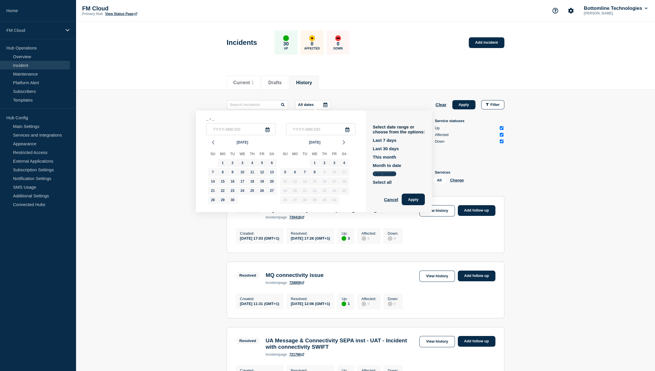
click at [390, 175] on button "Last month" at bounding box center [384, 173] width 23 height 5
type input "2025-09-01"
type input "2025-09-30"
click at [229, 126] on input "2025-09-01" at bounding box center [240, 129] width 69 height 12
type input "2025-0_-01"
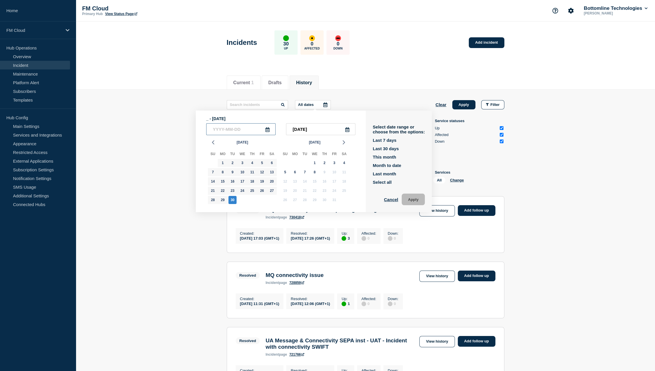
type input "____-__-__"
click at [396, 174] on button "Last month" at bounding box center [384, 173] width 23 height 5
click at [226, 129] on input "2025-09-01" at bounding box center [240, 129] width 69 height 12
type input "2025-01-01"
click at [422, 200] on button "Apply" at bounding box center [413, 199] width 23 height 12
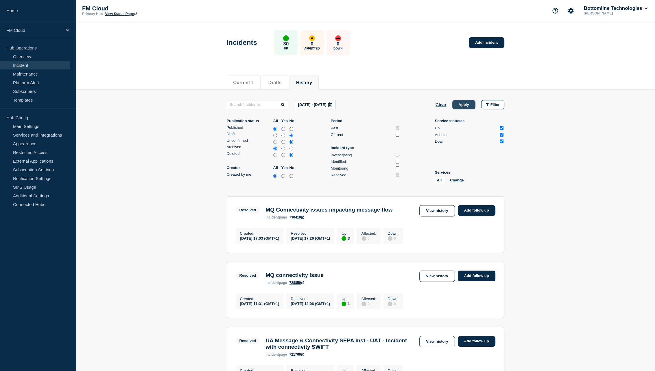
click at [468, 104] on button "Apply" at bounding box center [463, 104] width 23 height 9
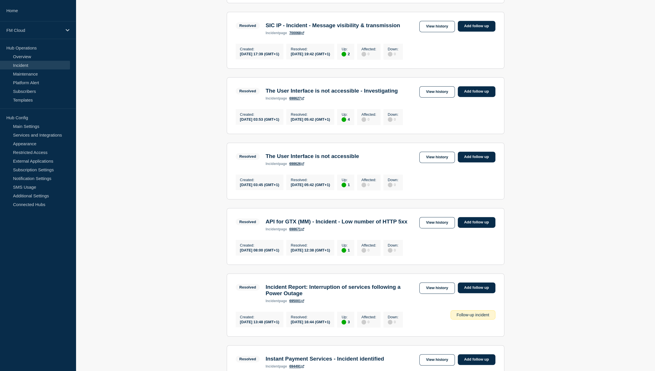
scroll to position [625, 0]
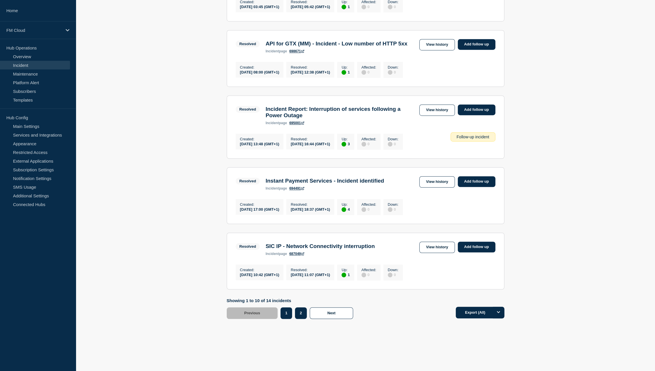
click at [298, 316] on button "2" at bounding box center [301, 313] width 12 height 12
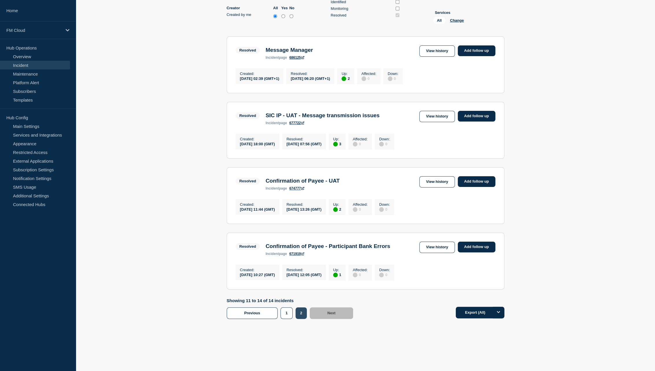
click at [302, 312] on button "2" at bounding box center [301, 313] width 11 height 12
click at [434, 179] on link "View history" at bounding box center [436, 181] width 35 height 11
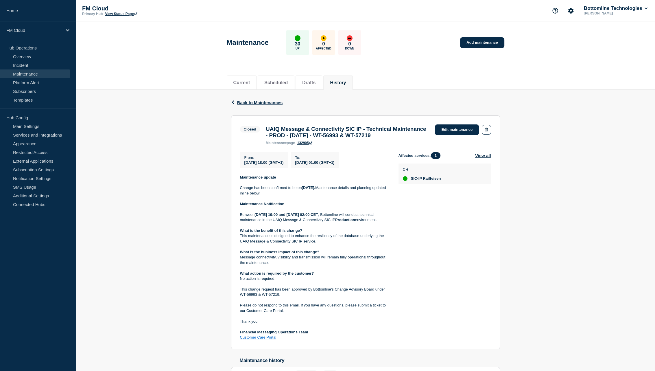
click at [278, 139] on h3 "UAIQ Message & Connectivity SIC IP - Technical Maintenance - PROD - [DATE] - WT…" at bounding box center [348, 132] width 164 height 13
click at [278, 139] on h3 "UAIQ Message & Connectivity SIC IP - Technical Maintenance - PROD - 16/AUG/2025…" at bounding box center [348, 132] width 164 height 13
click at [371, 135] on h3 "UAIQ Message & Connectivity SIC IP - Technical Maintenance - PROD - 16/AUG/2025…" at bounding box center [348, 132] width 164 height 13
drag, startPoint x: 371, startPoint y: 135, endPoint x: 385, endPoint y: 135, distance: 13.3
click at [377, 135] on h3 "UAIQ Message & Connectivity SIC IP - Technical Maintenance - PROD - 16/AUG/2025…" at bounding box center [348, 132] width 164 height 13
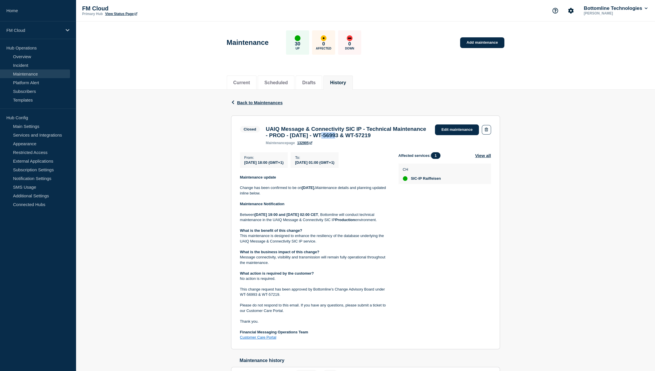
click at [385, 135] on h3 "UAIQ Message & Connectivity SIC IP - Technical Maintenance - PROD - 16/AUG/2025…" at bounding box center [348, 132] width 164 height 13
click at [380, 136] on h3 "UAIQ Message & Connectivity SIC IP - Technical Maintenance - PROD - 16/AUG/2025…" at bounding box center [348, 132] width 164 height 13
drag, startPoint x: 380, startPoint y: 136, endPoint x: 392, endPoint y: 135, distance: 11.6
click at [392, 135] on h3 "UAIQ Message & Connectivity SIC IP - Technical Maintenance - PROD - 16/AUG/2025…" at bounding box center [348, 132] width 164 height 13
copy h3 "WT-56993"
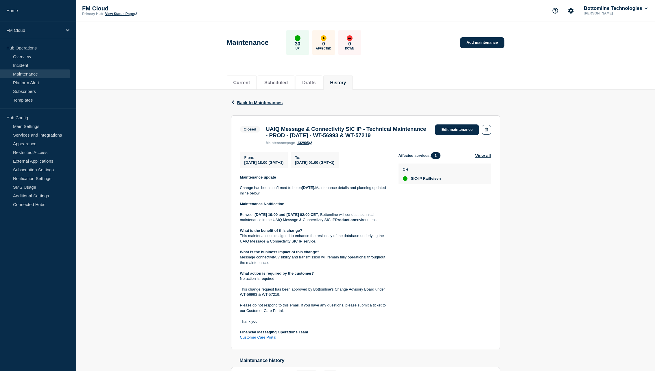
click at [276, 129] on h3 "UAIQ Message & Connectivity SIC IP - Technical Maintenance - PROD - 16/AUG/2025…" at bounding box center [348, 132] width 164 height 13
drag, startPoint x: 276, startPoint y: 129, endPoint x: 278, endPoint y: 145, distance: 15.7
click at [278, 139] on h3 "UAIQ Message & Connectivity SIC IP - Technical Maintenance - PROD - 16/AUG/2025…" at bounding box center [348, 132] width 164 height 13
copy h3 "UAIQ Message & Connectivity SIC IP - Technical Maintenance - PROD - 16/AUG/2025…"
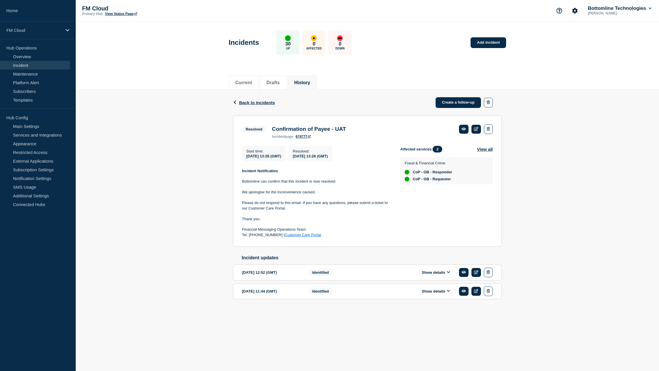
click at [346, 128] on h3 "Confirmation of Payee - UAT" at bounding box center [309, 129] width 74 height 6
drag, startPoint x: 351, startPoint y: 128, endPoint x: 290, endPoint y: 127, distance: 60.7
click at [290, 127] on h3 "Confirmation of Payee - UAT" at bounding box center [309, 129] width 74 height 6
copy h3 "Confirmation of Payee - UAT"
